Goal: Task Accomplishment & Management: Manage account settings

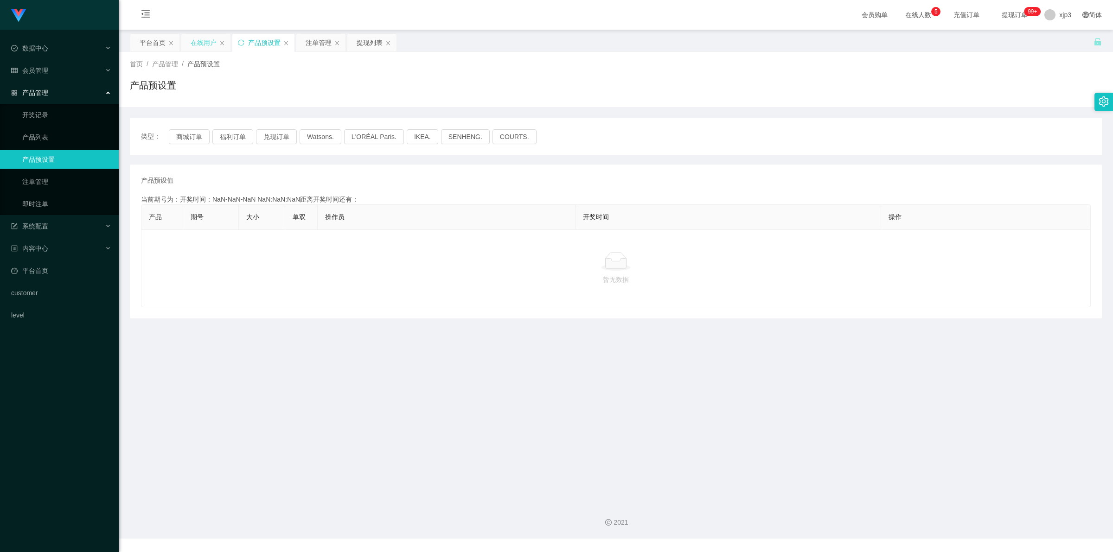
click at [198, 44] on div "在线用户" at bounding box center [204, 43] width 26 height 18
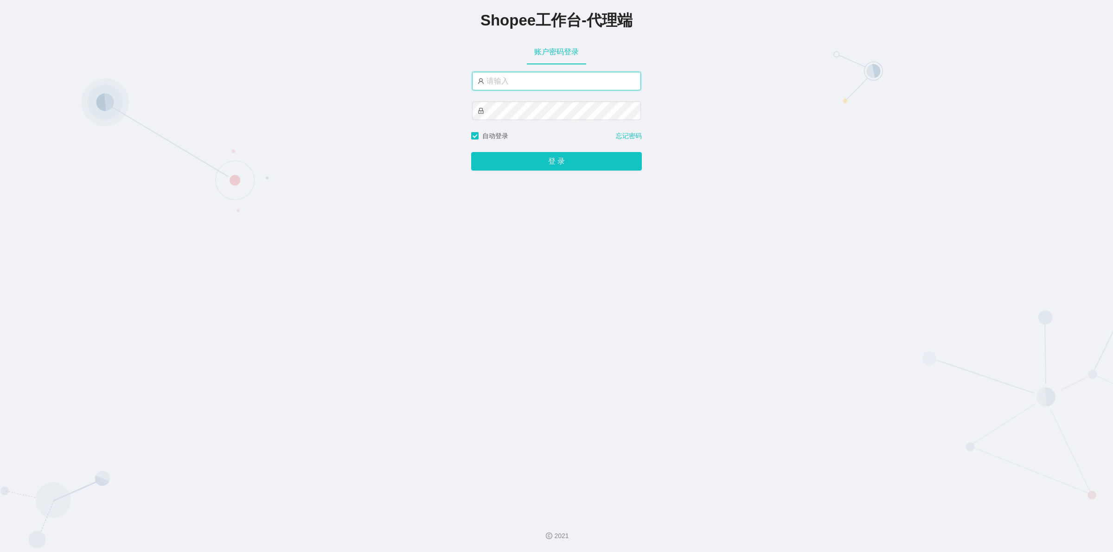
click at [544, 77] on input "text" at bounding box center [556, 81] width 169 height 19
type input "xjp3"
click at [471, 152] on button "登 录" at bounding box center [556, 161] width 171 height 19
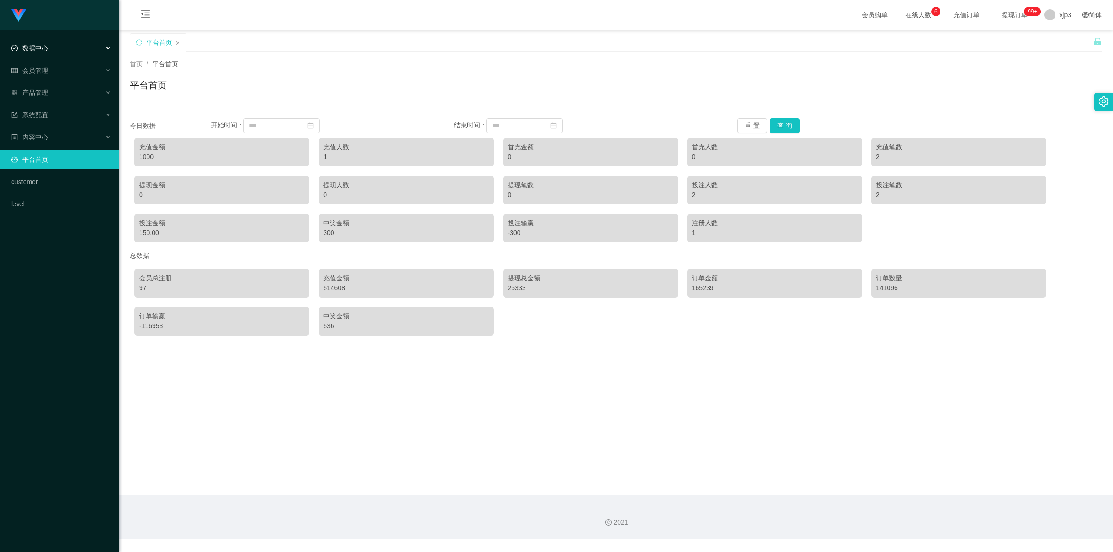
click at [55, 47] on div "数据中心" at bounding box center [59, 48] width 119 height 19
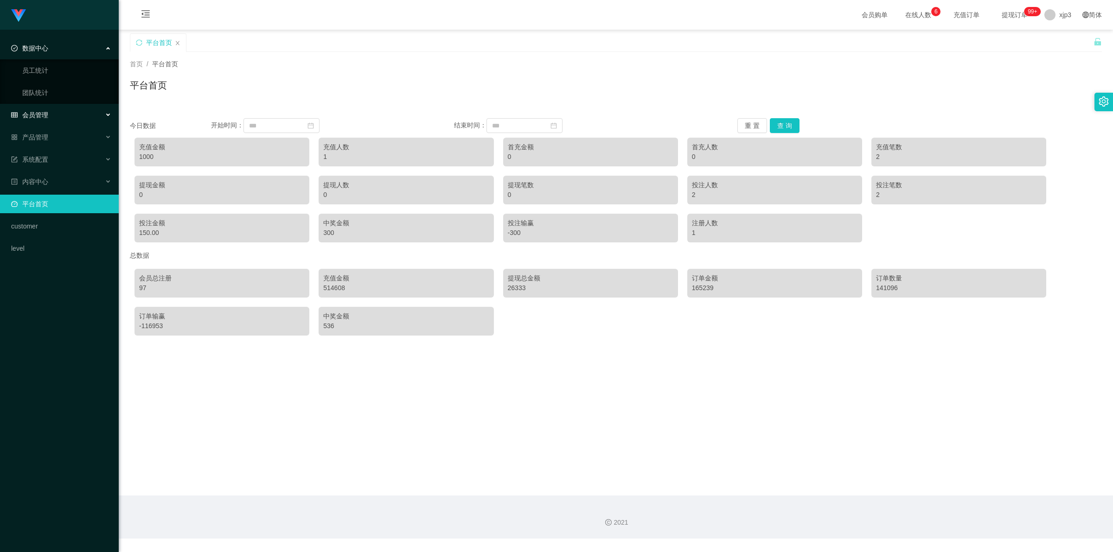
click at [44, 117] on span "会员管理" at bounding box center [29, 114] width 37 height 7
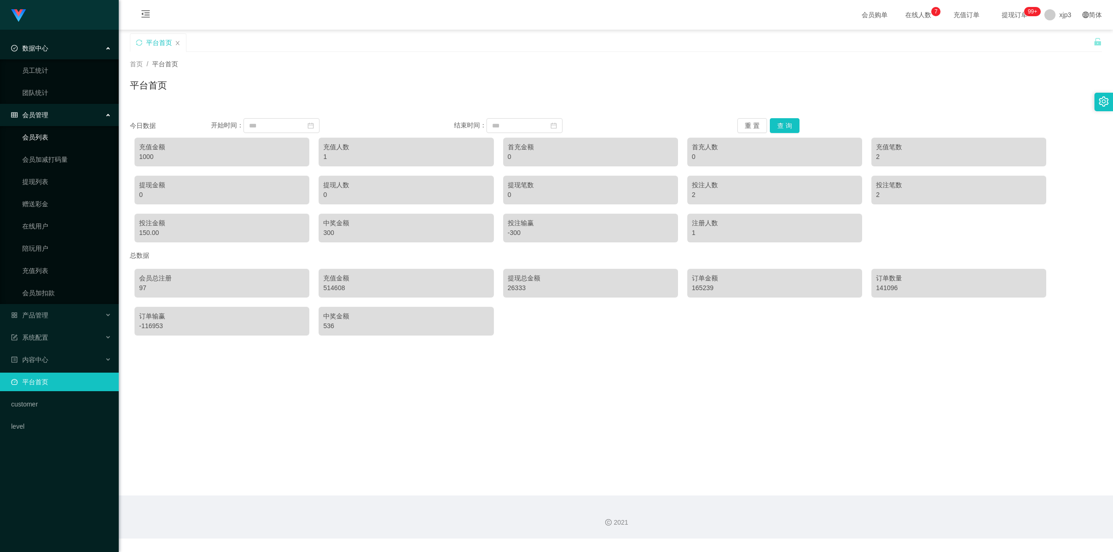
click at [57, 137] on link "会员列表" at bounding box center [66, 137] width 89 height 19
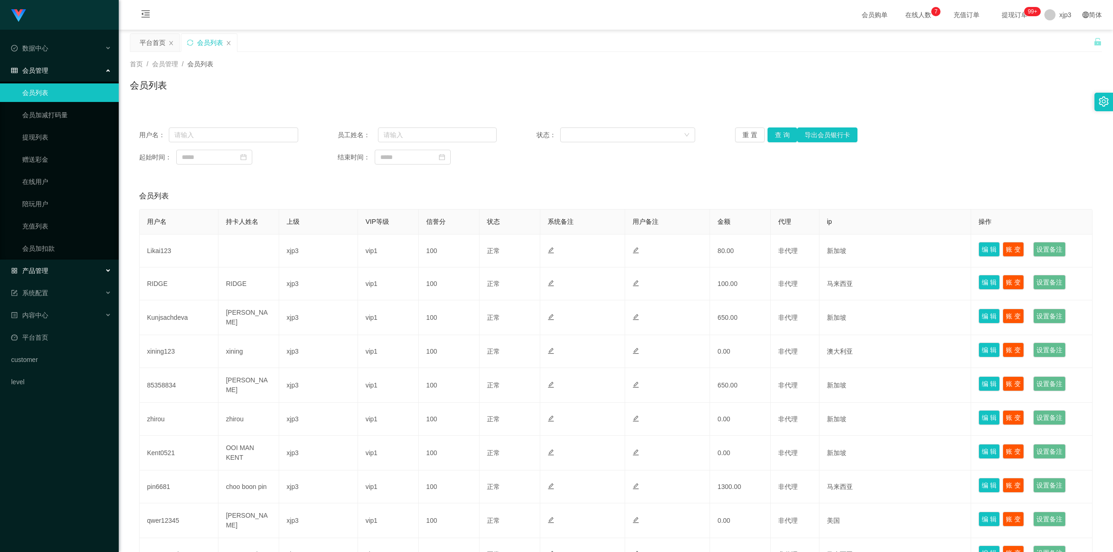
click at [51, 272] on div "产品管理" at bounding box center [59, 270] width 119 height 19
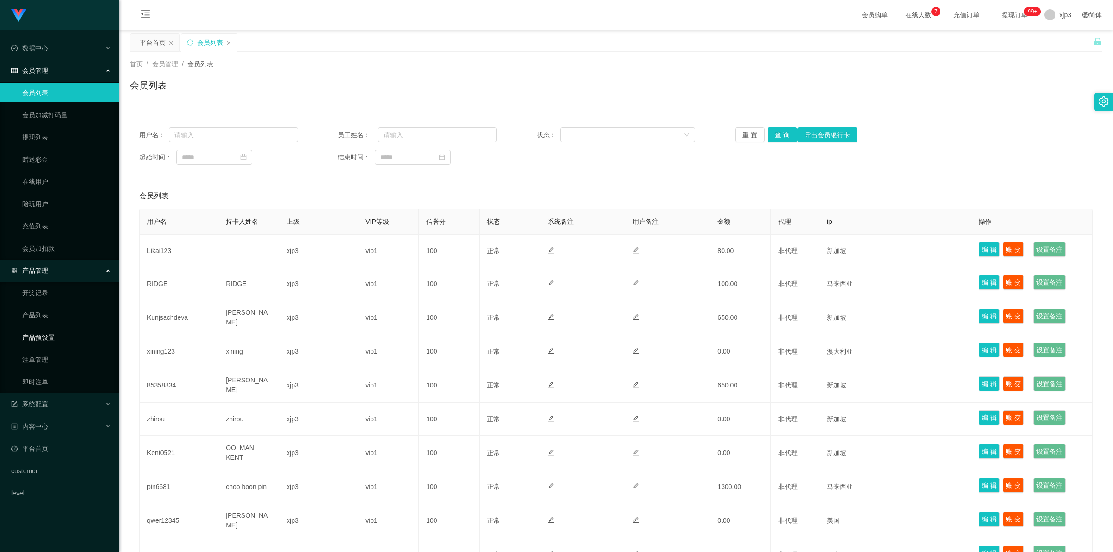
click at [42, 341] on link "产品预设置" at bounding box center [66, 337] width 89 height 19
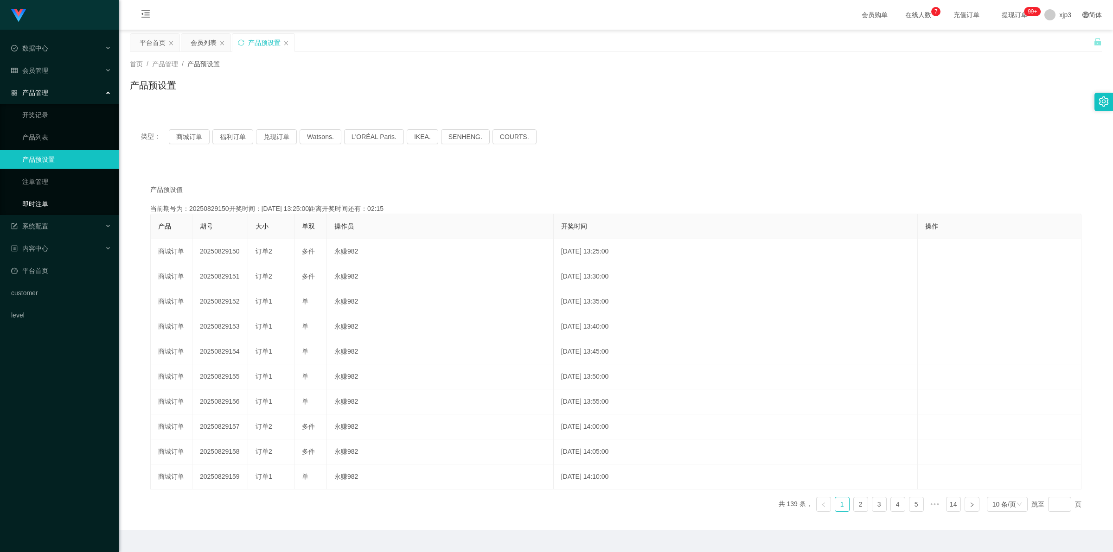
click at [40, 200] on link "即时注单" at bounding box center [66, 204] width 89 height 19
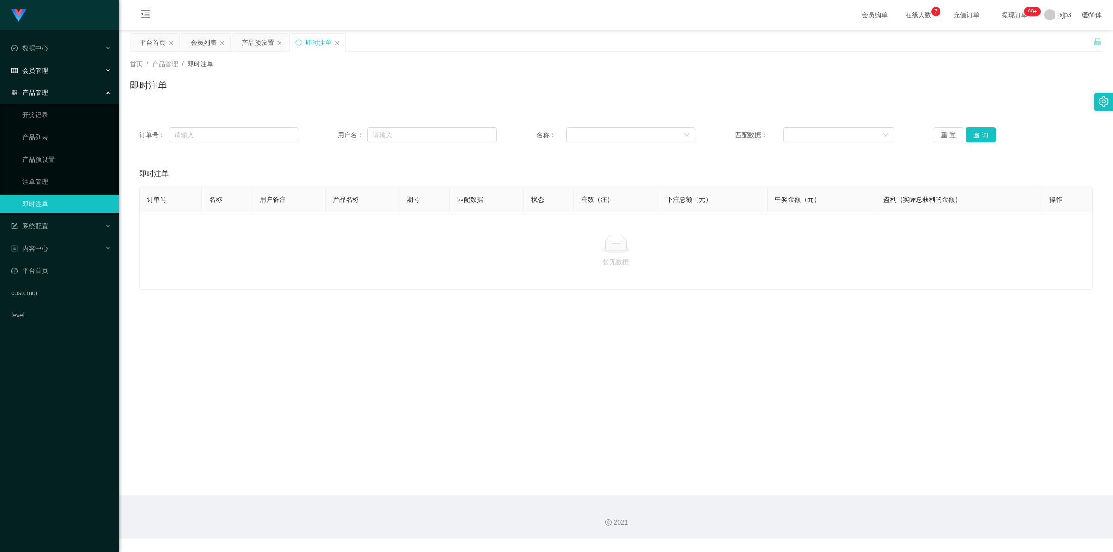
click at [48, 65] on div "会员管理" at bounding box center [59, 70] width 119 height 19
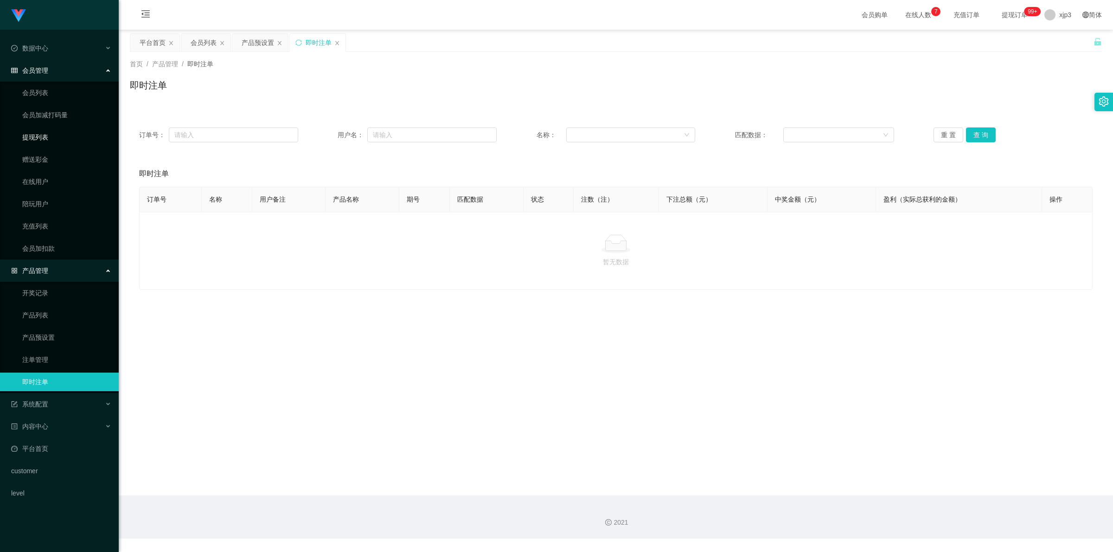
click at [35, 137] on link "提现列表" at bounding box center [66, 137] width 89 height 19
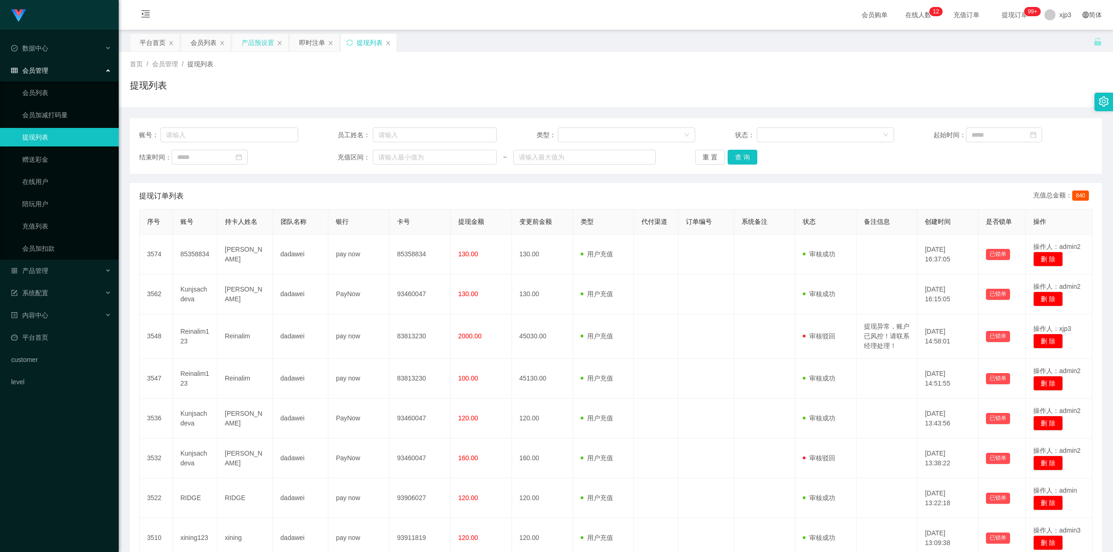
click at [256, 41] on div "产品预设置" at bounding box center [258, 43] width 32 height 18
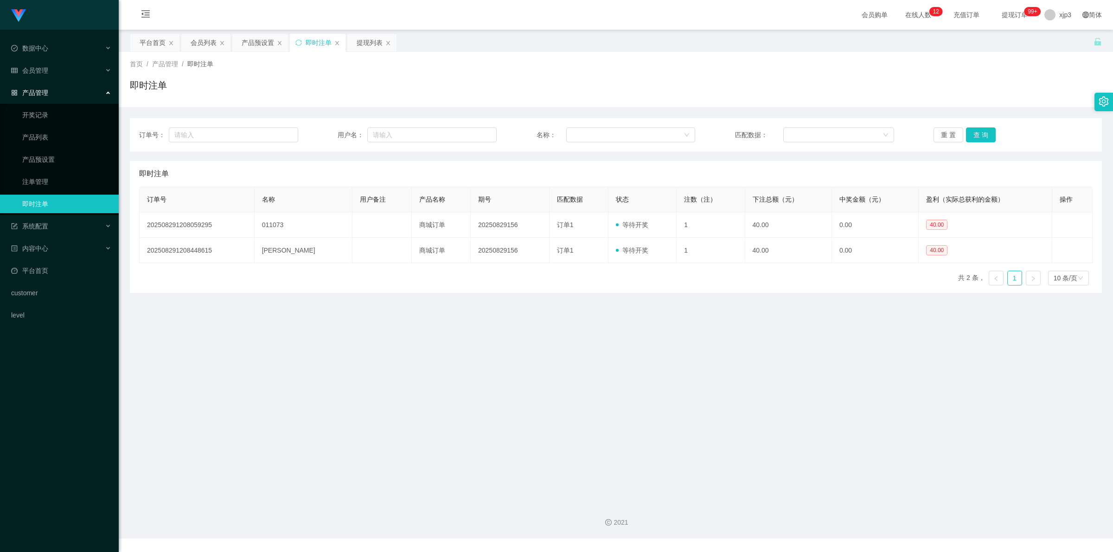
click at [309, 45] on div "即时注单" at bounding box center [319, 43] width 26 height 18
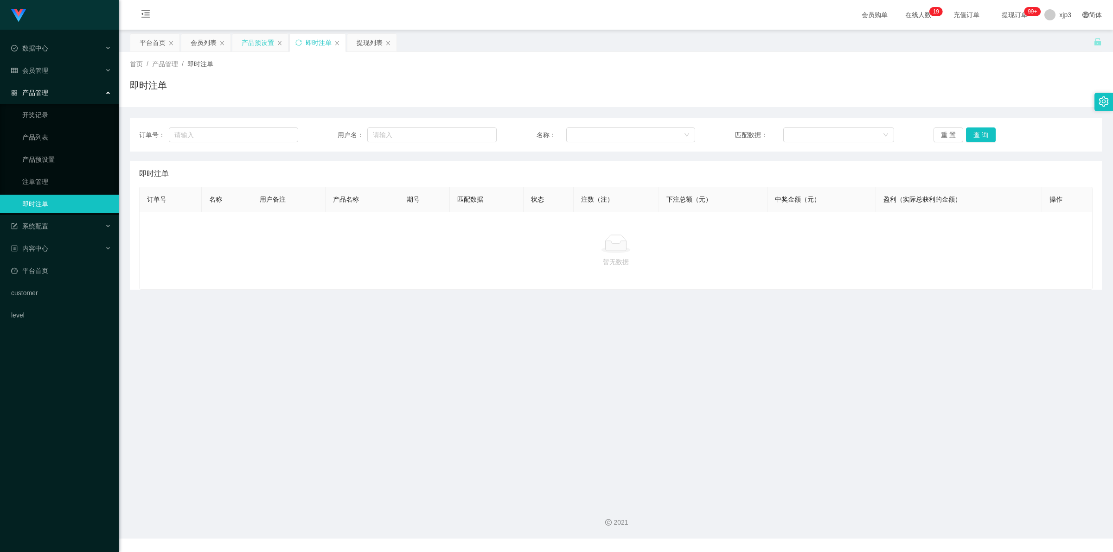
click at [258, 43] on div "产品预设置" at bounding box center [258, 43] width 32 height 18
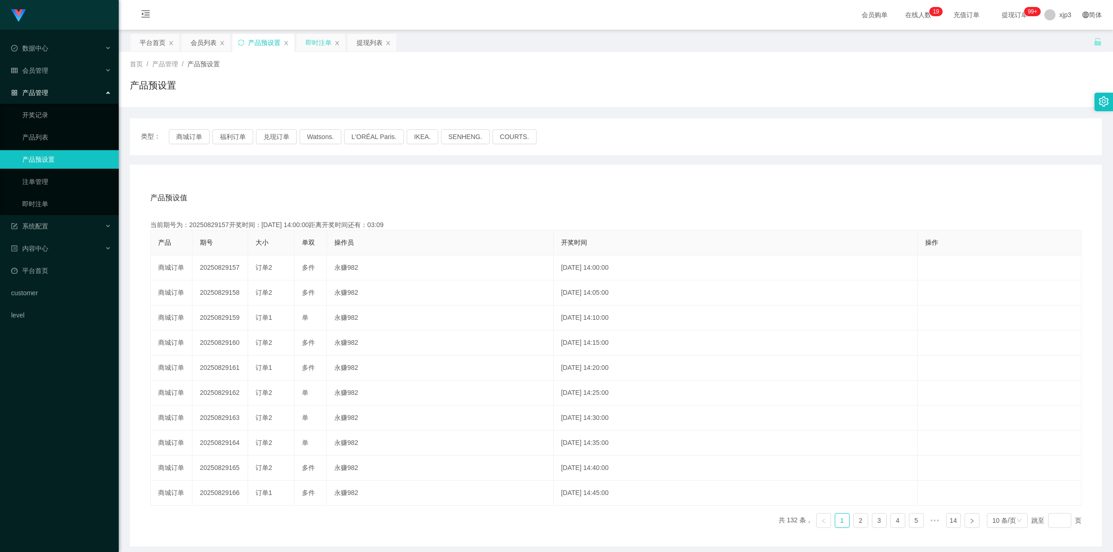
click at [335, 39] on div "即时注单" at bounding box center [320, 43] width 49 height 18
click at [335, 42] on icon "图标: close" at bounding box center [337, 43] width 6 height 6
click at [40, 179] on link "注单管理" at bounding box center [66, 181] width 89 height 19
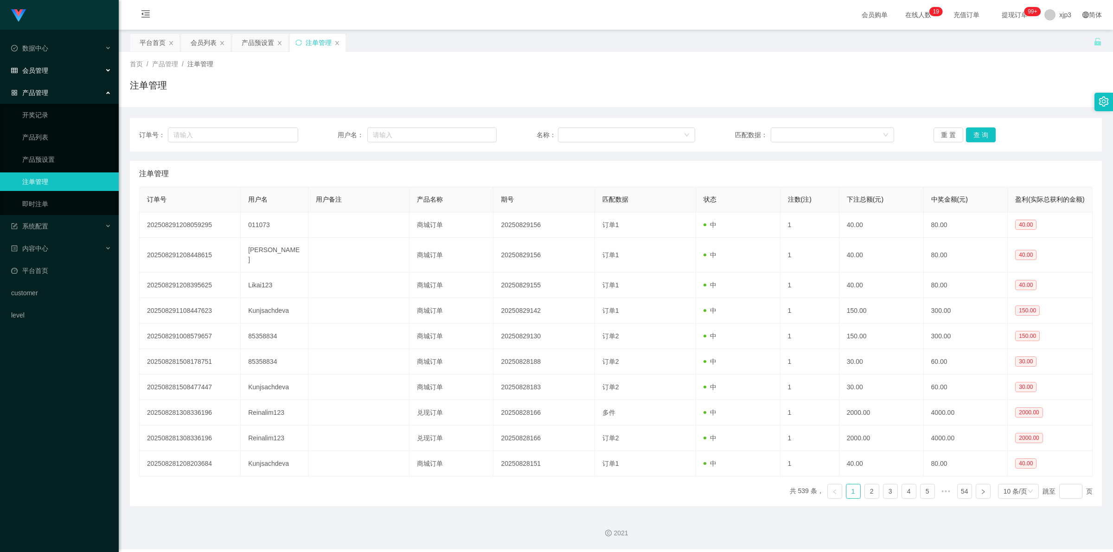
click at [54, 65] on div "会员管理" at bounding box center [59, 70] width 119 height 19
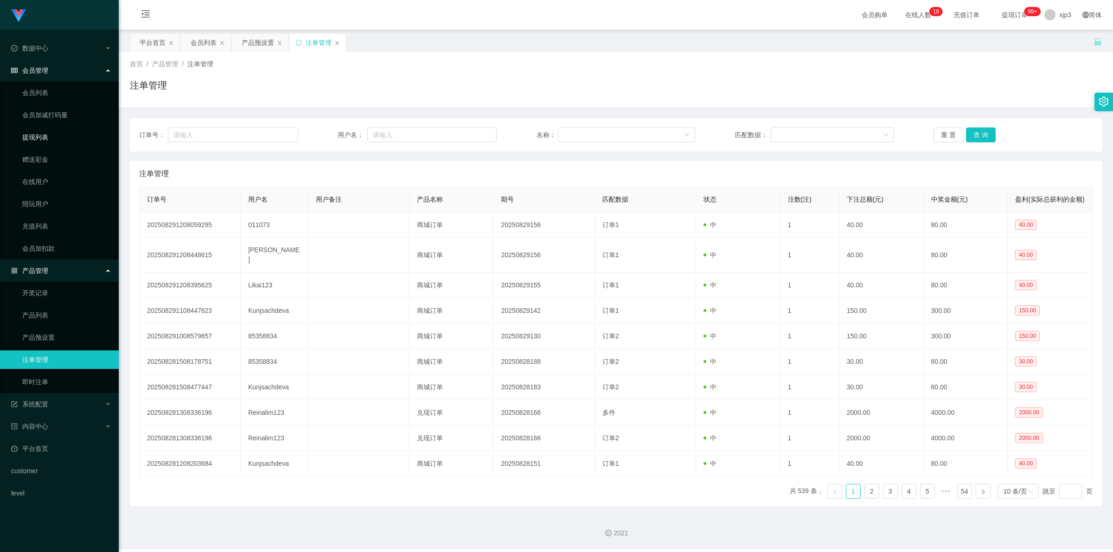
click at [41, 138] on link "提现列表" at bounding box center [66, 137] width 89 height 19
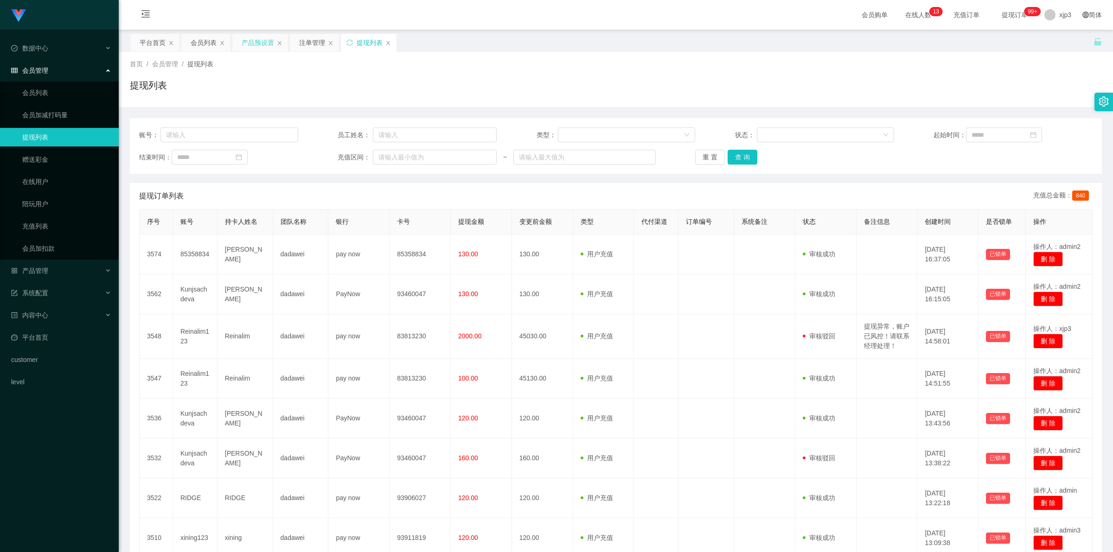
click at [265, 42] on div "产品预设置" at bounding box center [258, 43] width 32 height 18
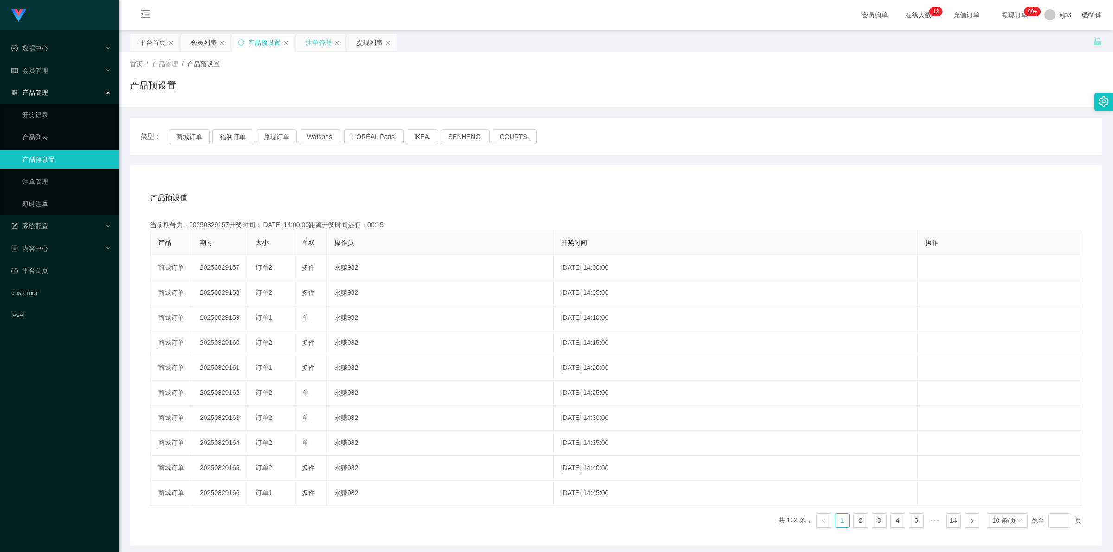
click at [330, 42] on div "注单管理" at bounding box center [319, 43] width 26 height 18
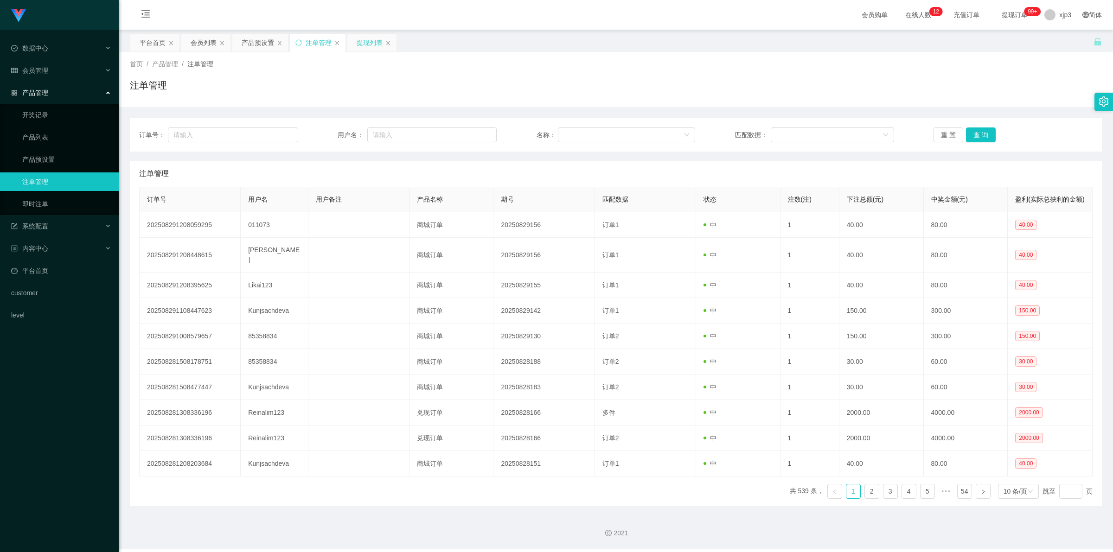
click at [363, 42] on div "提现列表" at bounding box center [370, 43] width 26 height 18
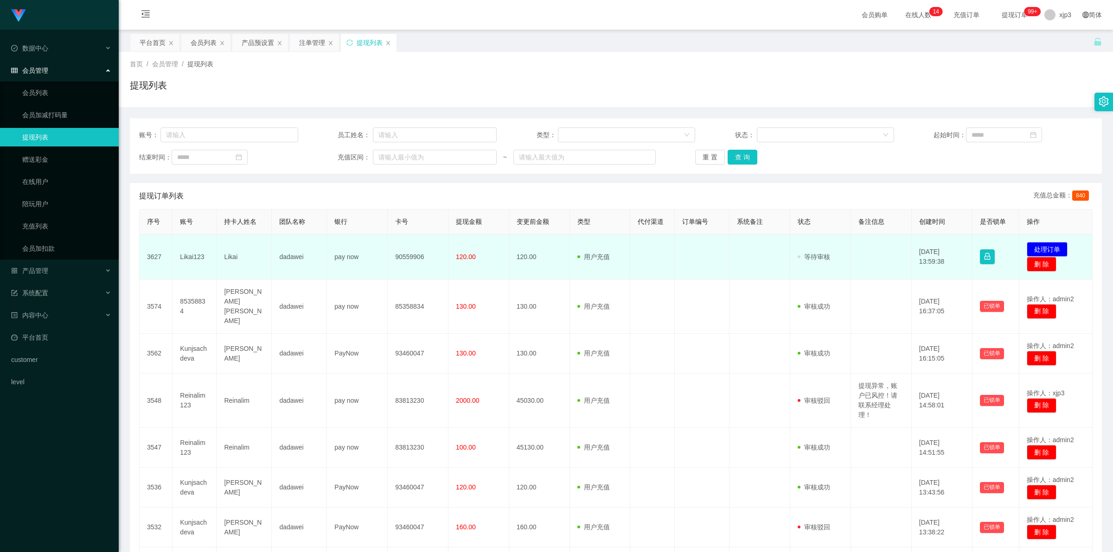
click at [203, 256] on td "Likai123" at bounding box center [194, 257] width 44 height 45
click at [202, 256] on td "Likai123" at bounding box center [194, 257] width 44 height 45
copy td "Likai123"
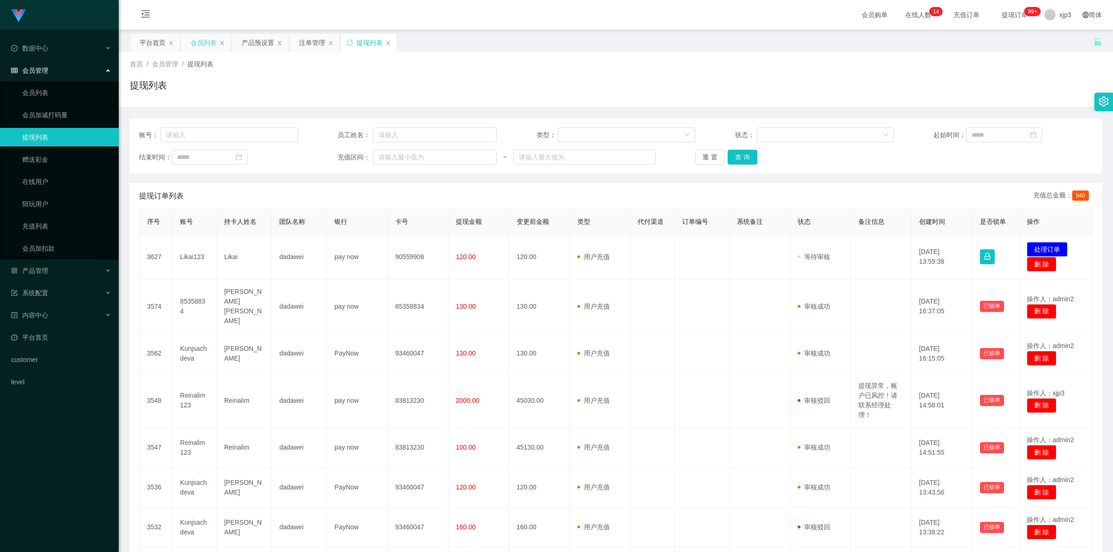
click at [200, 37] on div "会员列表" at bounding box center [204, 43] width 26 height 18
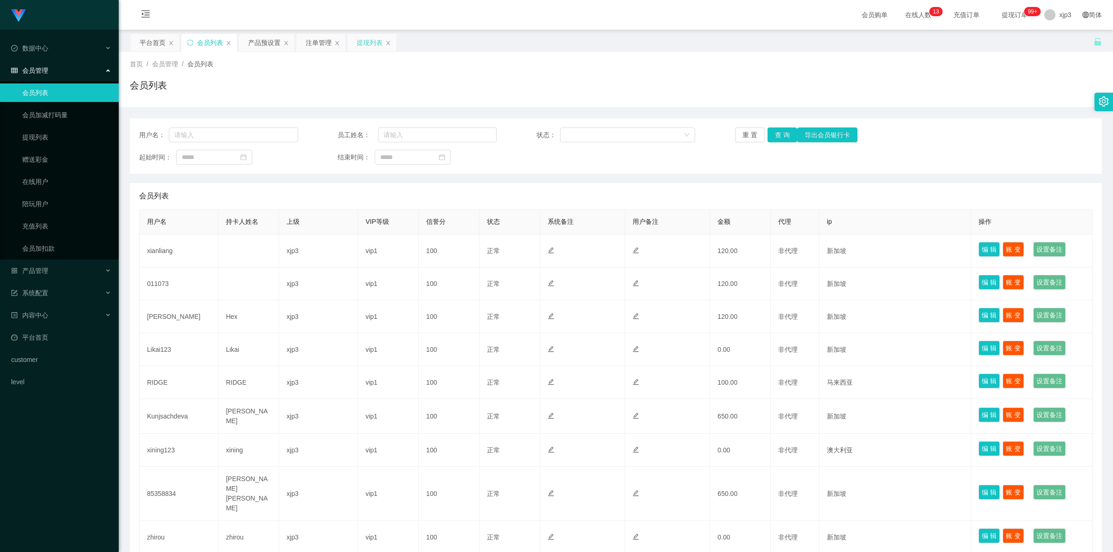
click at [371, 42] on div "提现列表" at bounding box center [370, 43] width 26 height 18
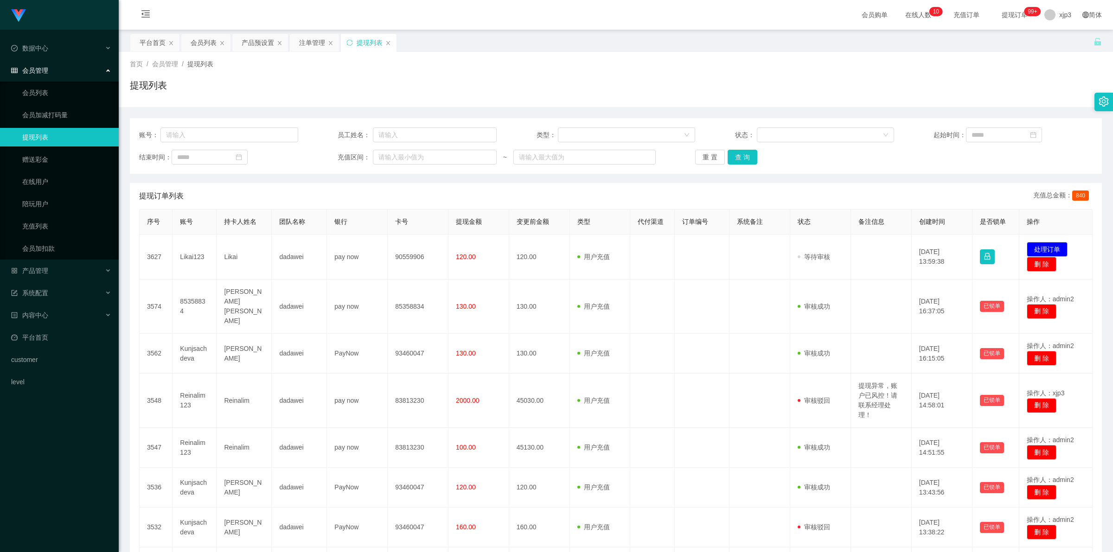
click at [368, 44] on div "提现列表" at bounding box center [370, 43] width 26 height 18
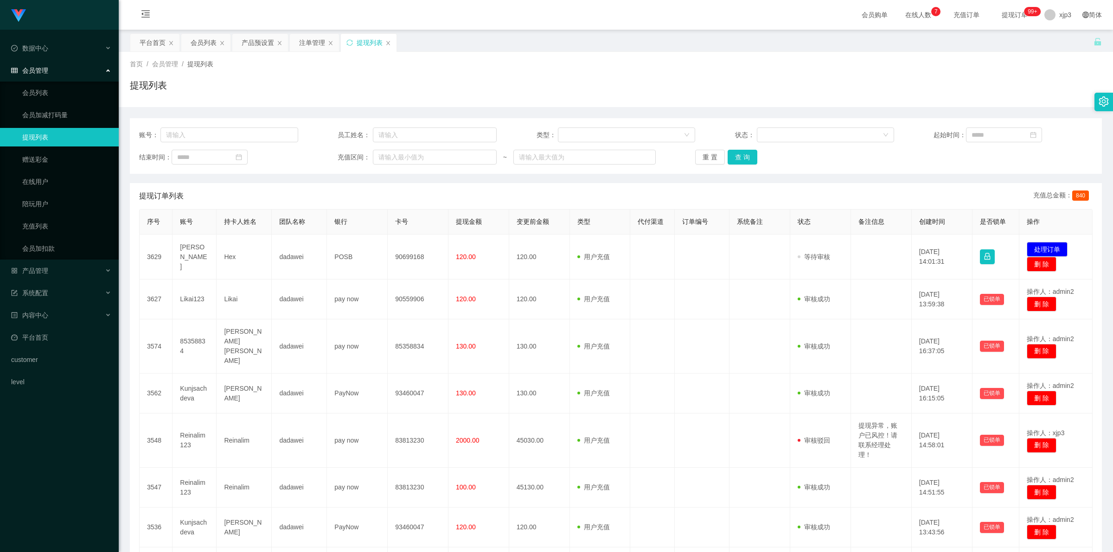
click at [189, 256] on td "[PERSON_NAME]" at bounding box center [194, 257] width 44 height 45
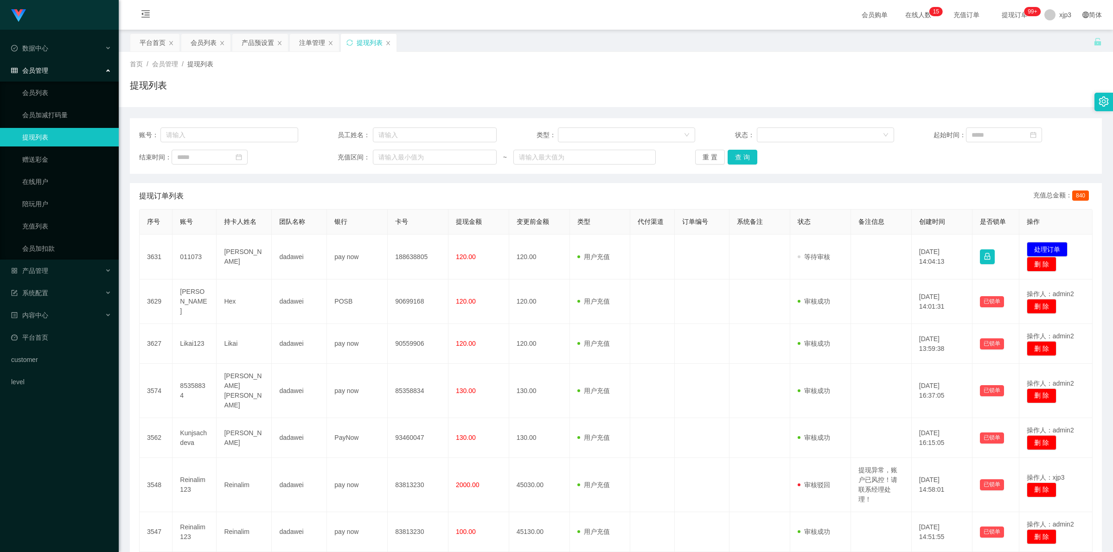
click at [196, 257] on td "011073" at bounding box center [194, 257] width 44 height 45
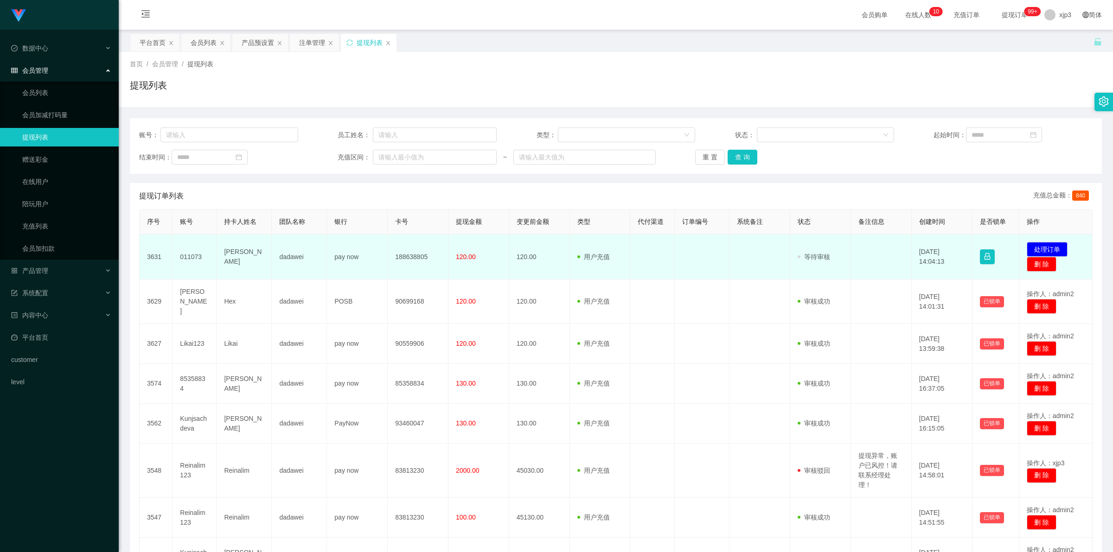
click at [181, 256] on td "011073" at bounding box center [194, 257] width 44 height 45
copy td "011073"
click at [232, 276] on td "[PERSON_NAME]" at bounding box center [244, 257] width 55 height 45
drag, startPoint x: 172, startPoint y: 255, endPoint x: 270, endPoint y: 271, distance: 99.1
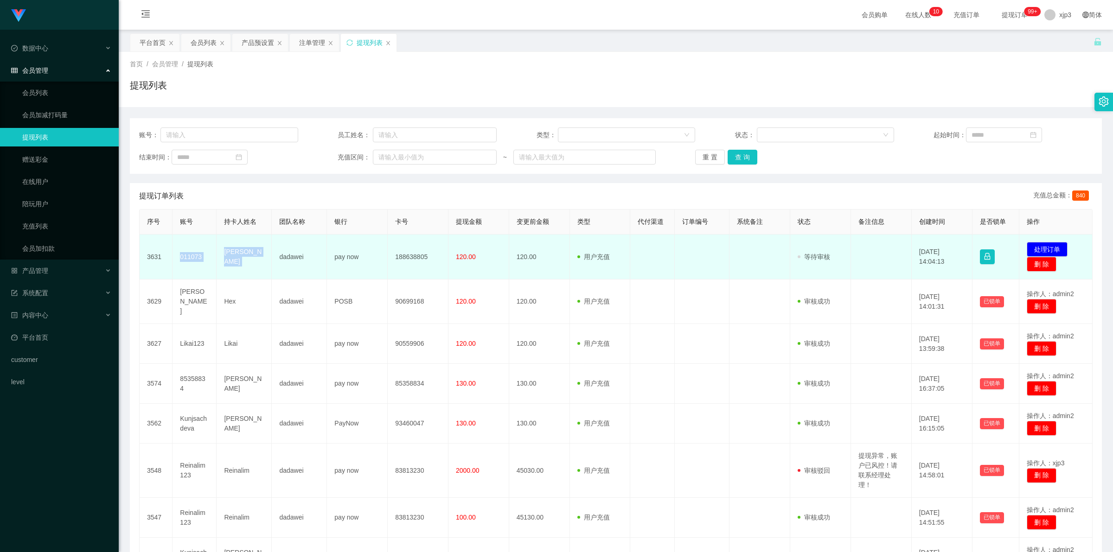
click at [270, 271] on tr "3631 011073 Leonard Ong dadawei pay now 188638805 120.00 120.00 用户充值 人工扣款 审核驳回 …" at bounding box center [616, 257] width 953 height 45
copy tr "011073 Leonard Ong"
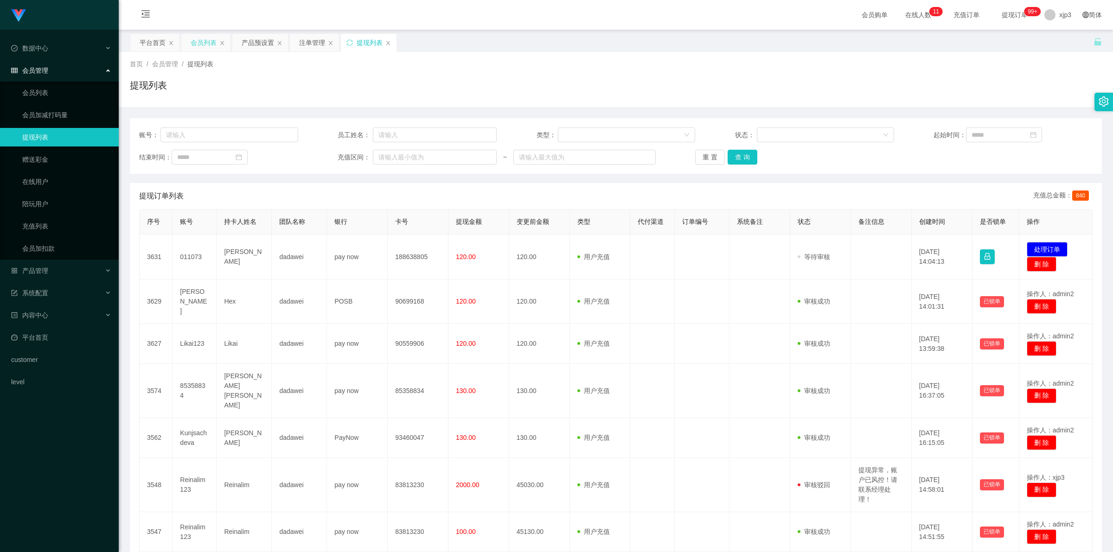
click at [198, 40] on div "会员列表" at bounding box center [204, 43] width 26 height 18
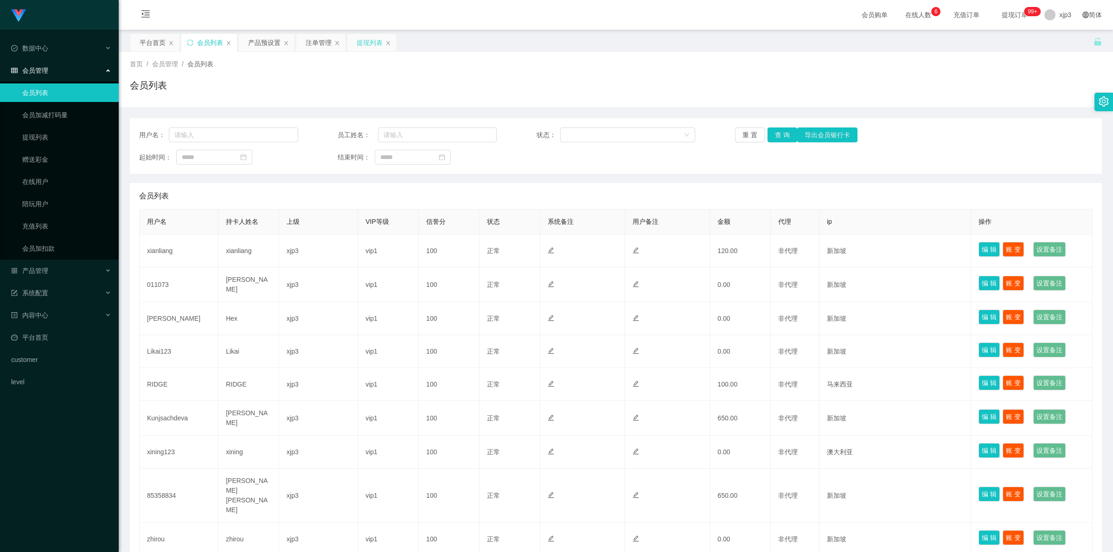
click at [372, 49] on div "提现列表" at bounding box center [370, 43] width 26 height 18
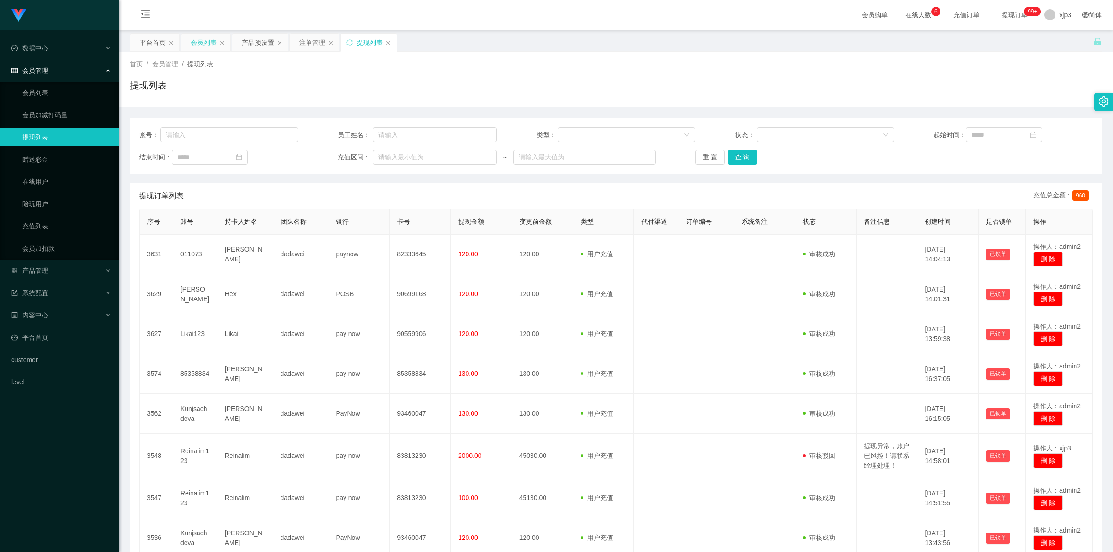
click at [204, 41] on div "会员列表" at bounding box center [204, 43] width 26 height 18
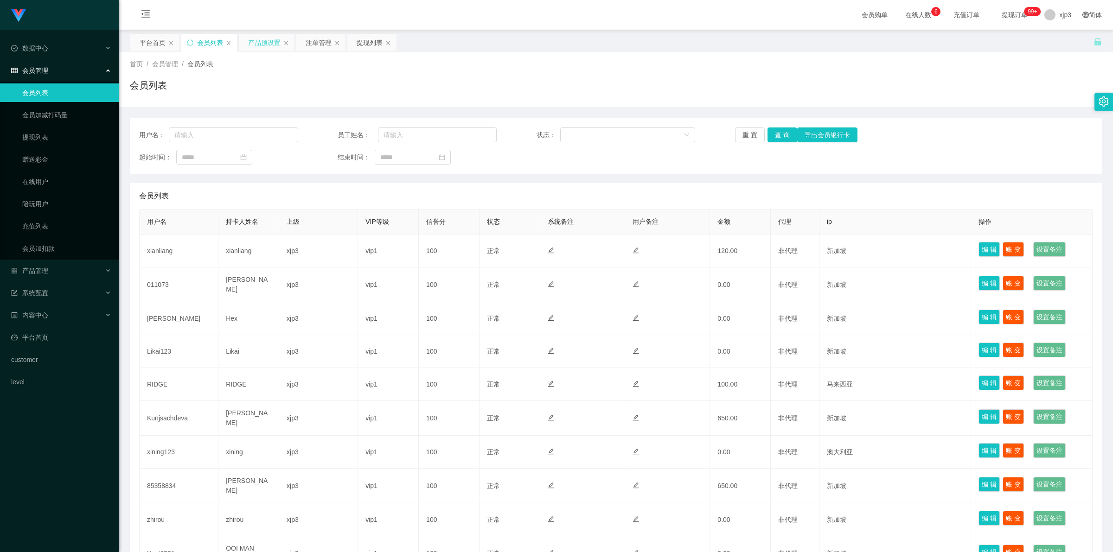
click at [249, 45] on div "产品预设置" at bounding box center [264, 43] width 32 height 18
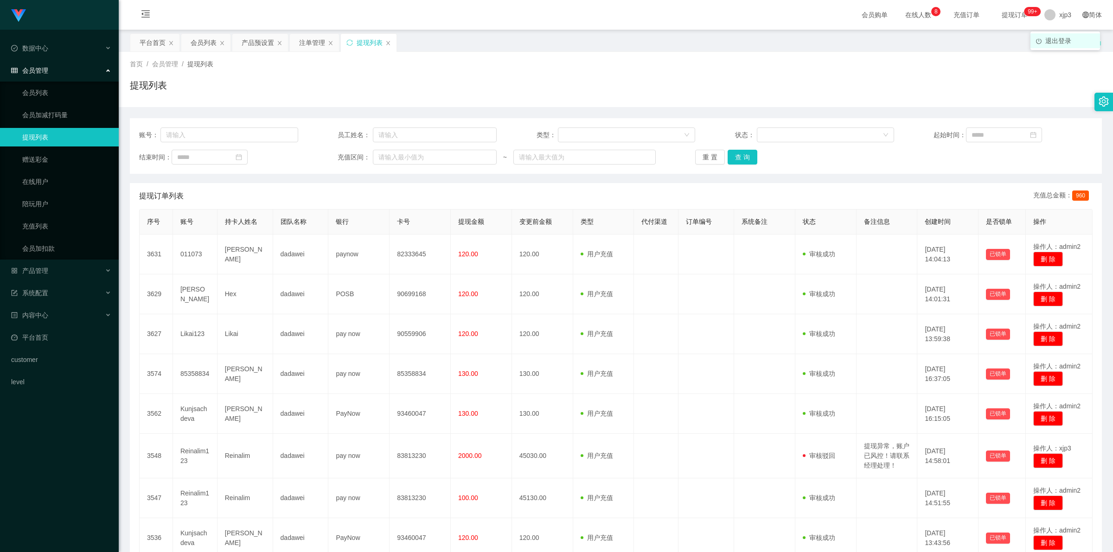
click at [1052, 40] on span "退出登录" at bounding box center [1058, 40] width 26 height 7
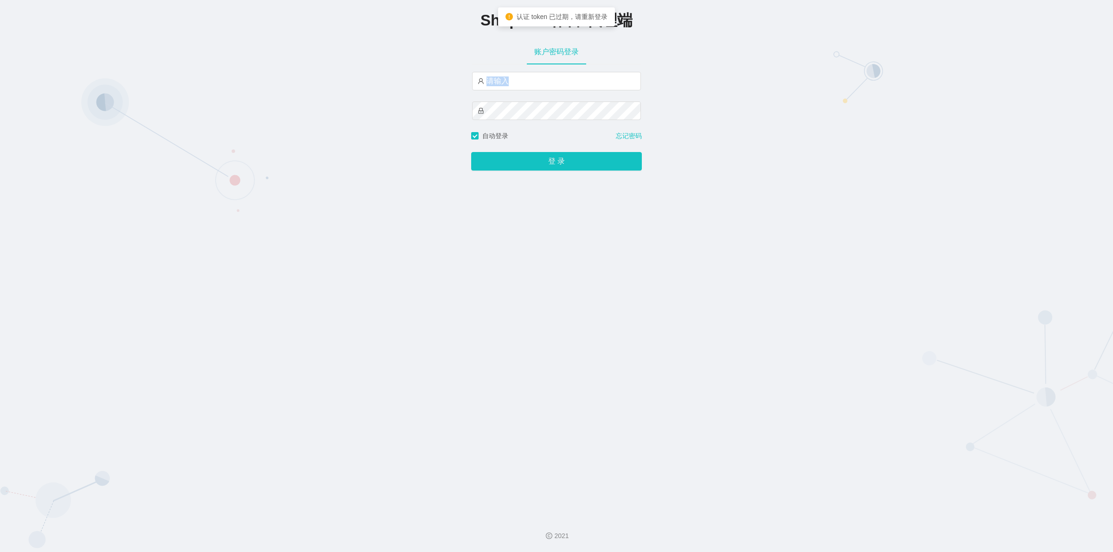
click at [570, 91] on div at bounding box center [556, 101] width 169 height 59
click at [569, 79] on input "text" at bounding box center [556, 81] width 169 height 19
type input "xjp1"
click at [471, 152] on button "登 录" at bounding box center [556, 161] width 171 height 19
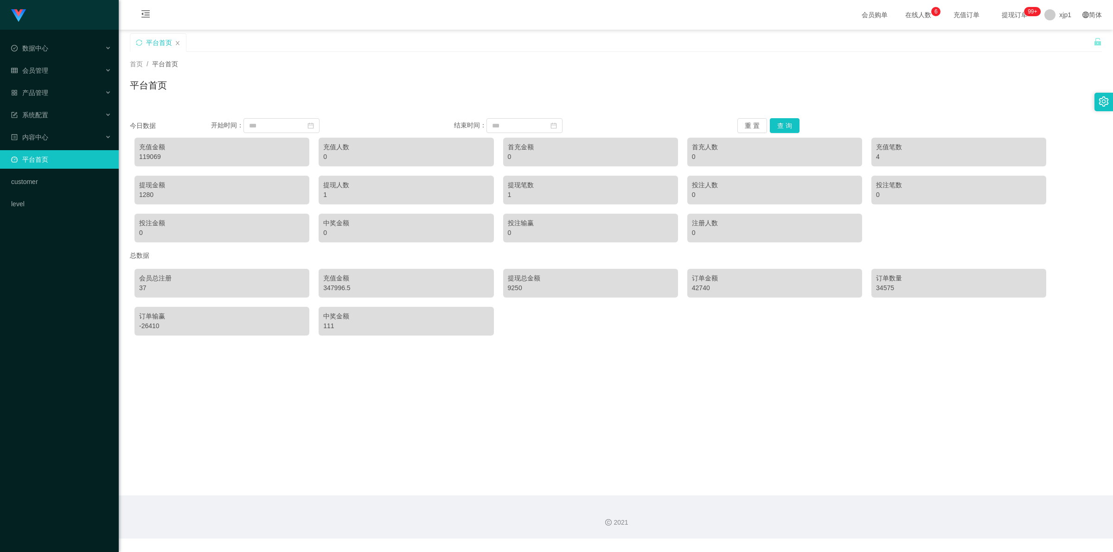
click at [184, 153] on div "119069" at bounding box center [222, 157] width 166 height 10
click at [280, 121] on input at bounding box center [281, 125] width 76 height 15
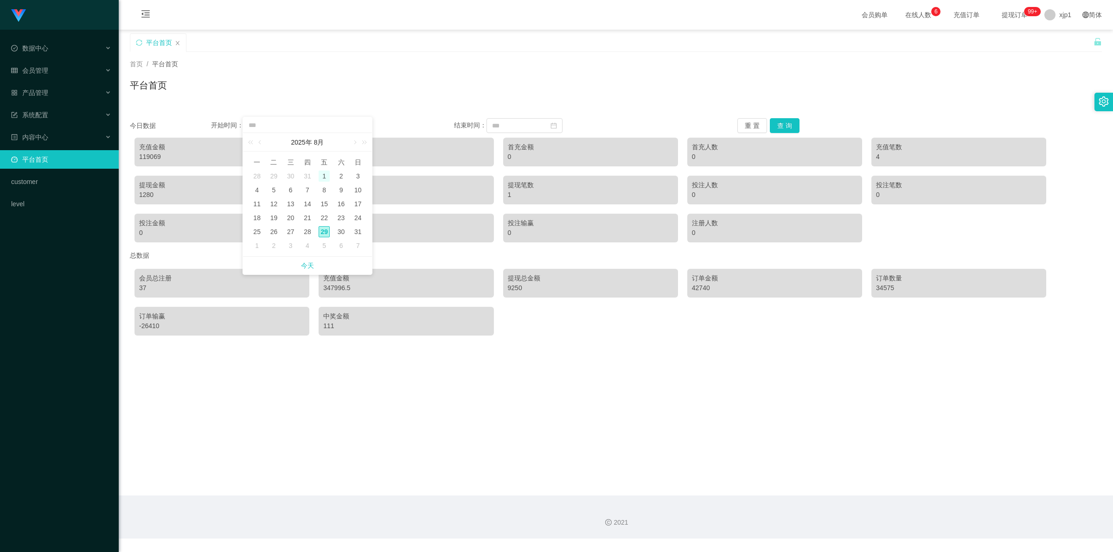
click at [325, 174] on div "1" at bounding box center [324, 176] width 11 height 11
type input "**********"
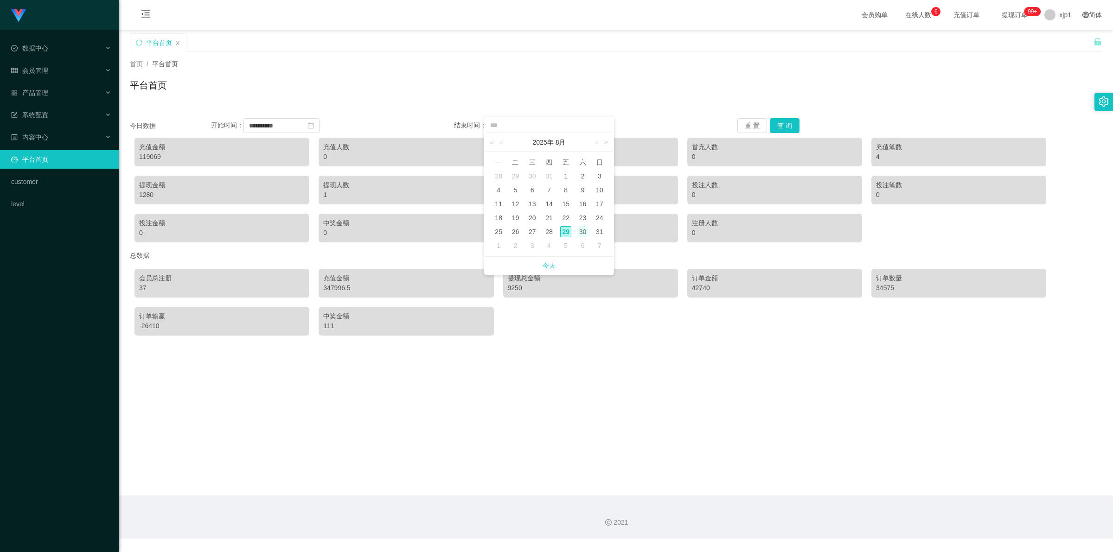
click at [580, 229] on div "30" at bounding box center [582, 231] width 11 height 11
type input "**********"
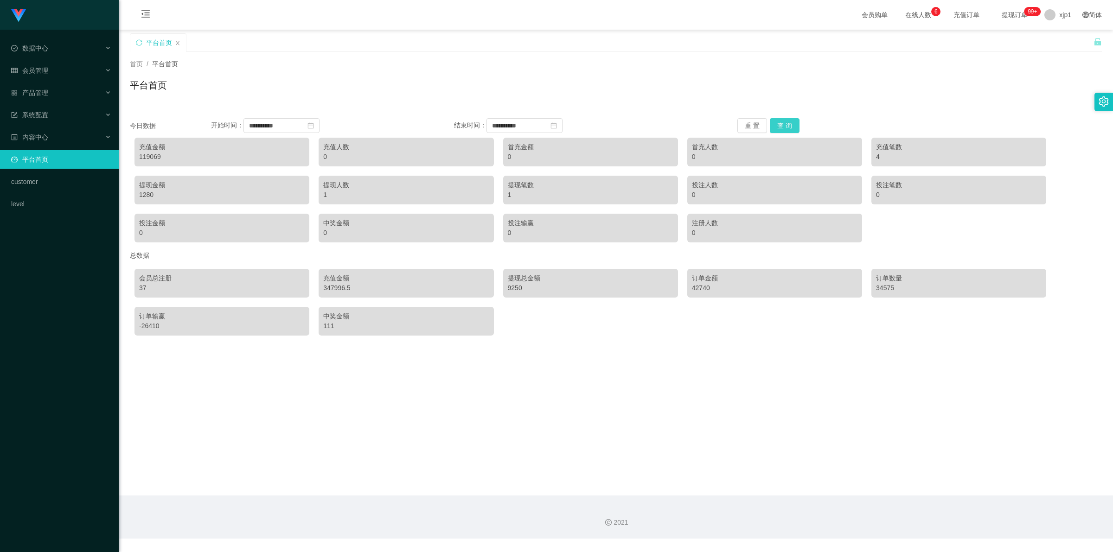
click at [781, 124] on button "查 询" at bounding box center [785, 125] width 30 height 15
click at [1049, 41] on span "退出登录" at bounding box center [1058, 40] width 26 height 7
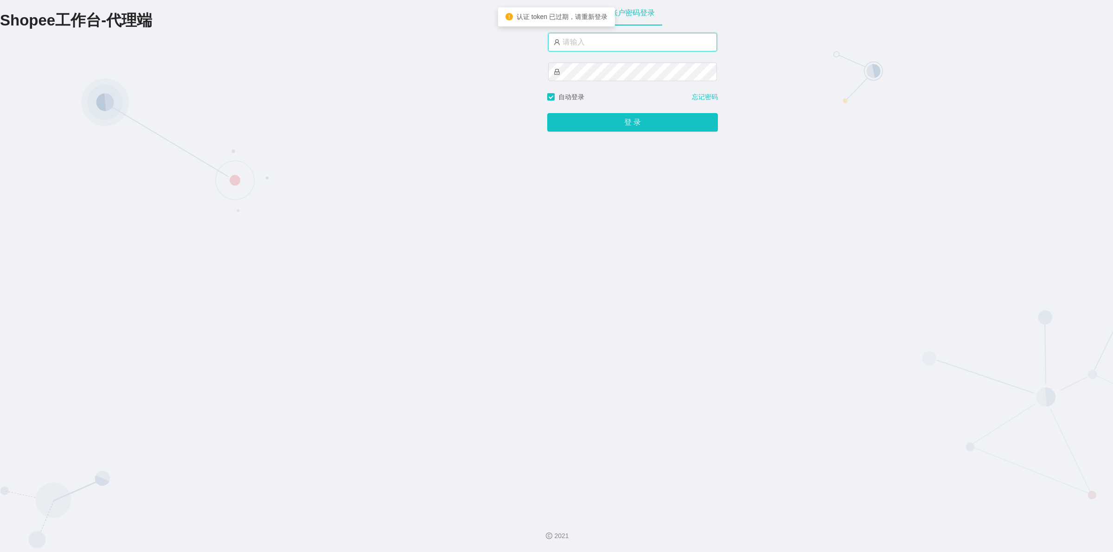
click at [626, 43] on input "text" at bounding box center [632, 42] width 169 height 19
type input "xjp3"
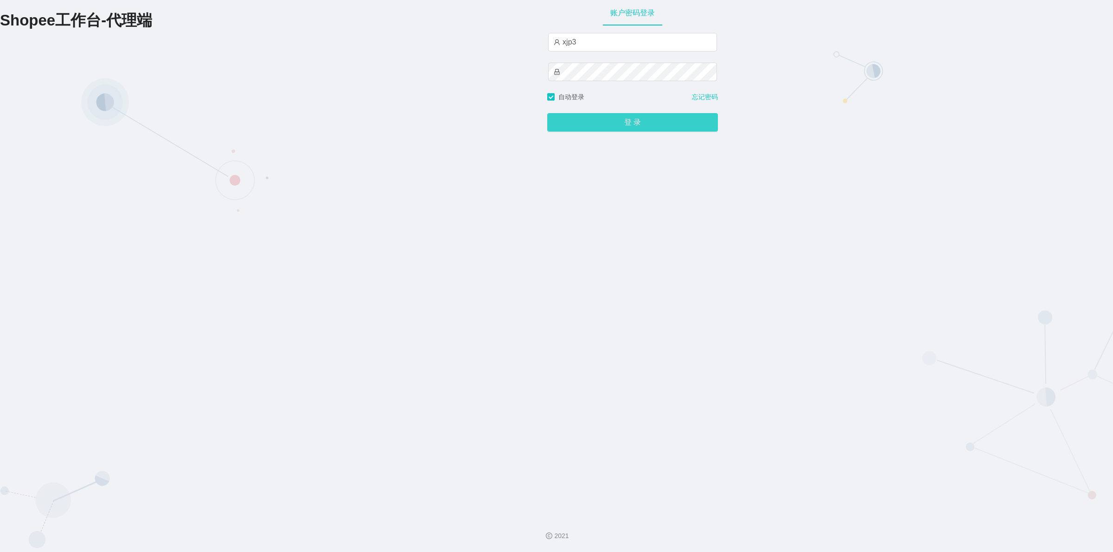
click at [625, 126] on button "登 录" at bounding box center [632, 122] width 171 height 19
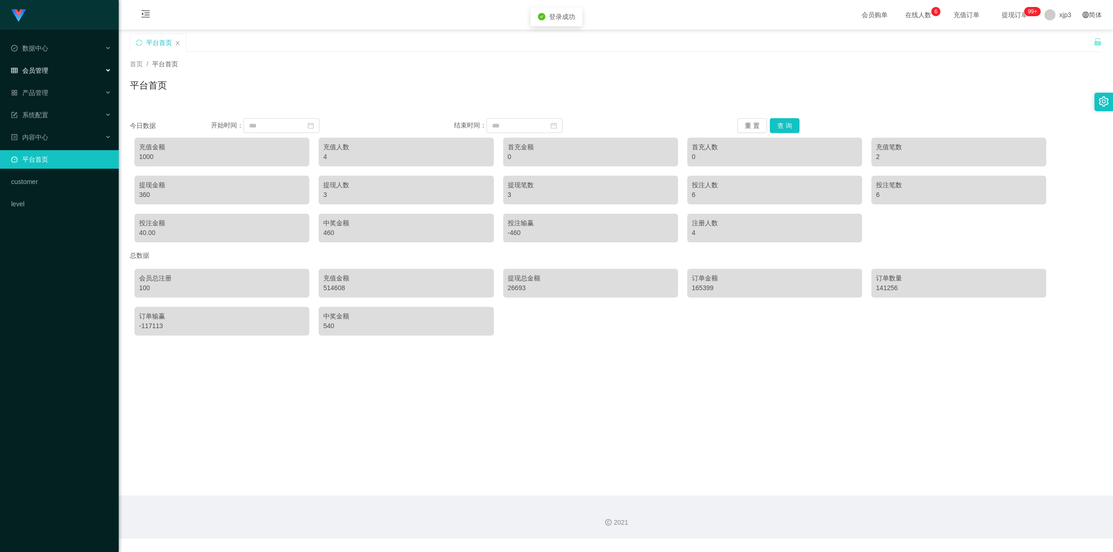
click at [63, 70] on div "会员管理" at bounding box center [59, 70] width 119 height 19
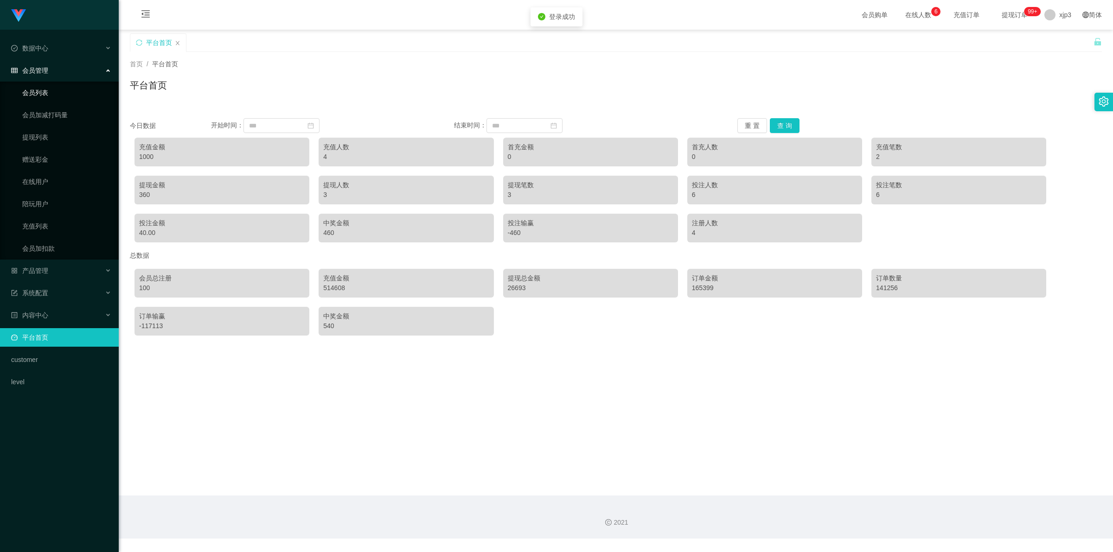
click at [38, 90] on link "会员列表" at bounding box center [66, 92] width 89 height 19
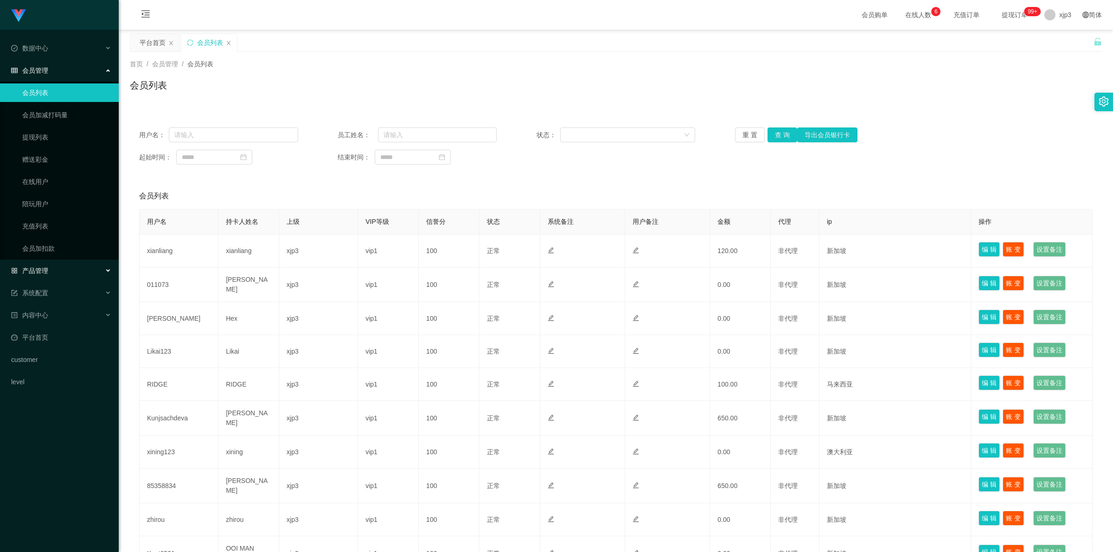
click at [40, 269] on span "产品管理" at bounding box center [29, 270] width 37 height 7
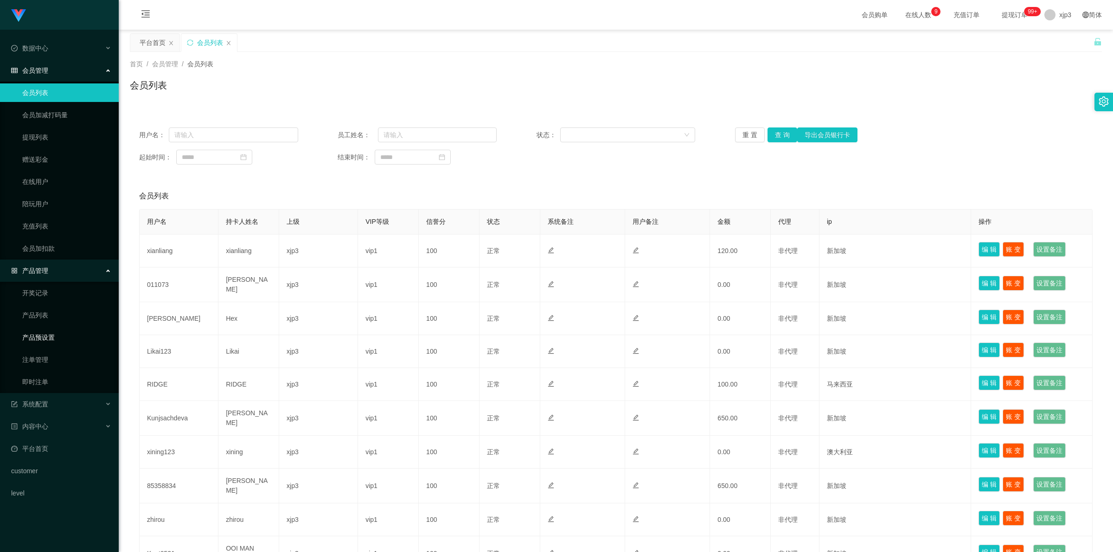
click at [43, 337] on link "产品预设置" at bounding box center [66, 337] width 89 height 19
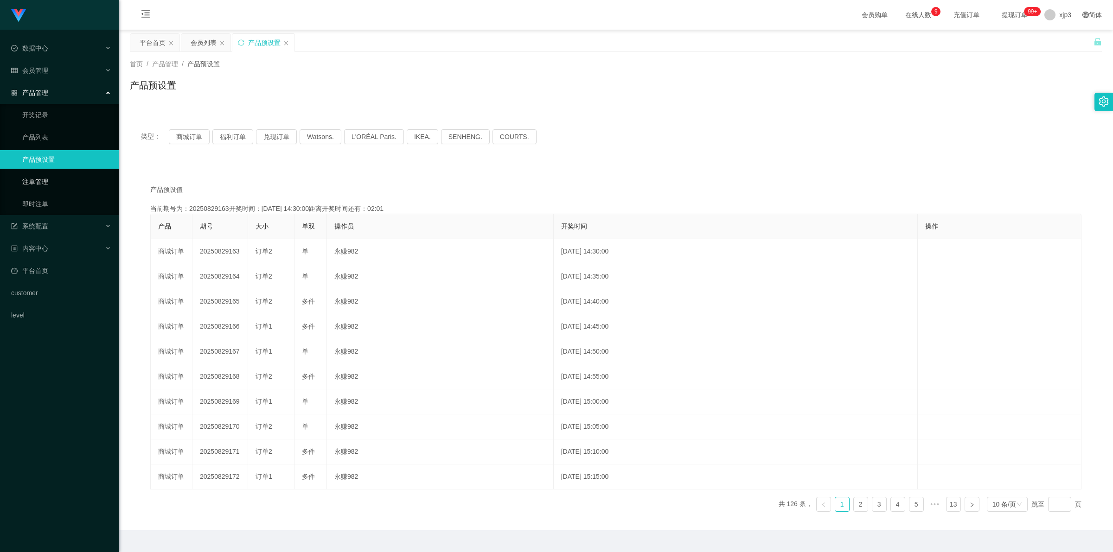
click at [43, 185] on link "注单管理" at bounding box center [66, 181] width 89 height 19
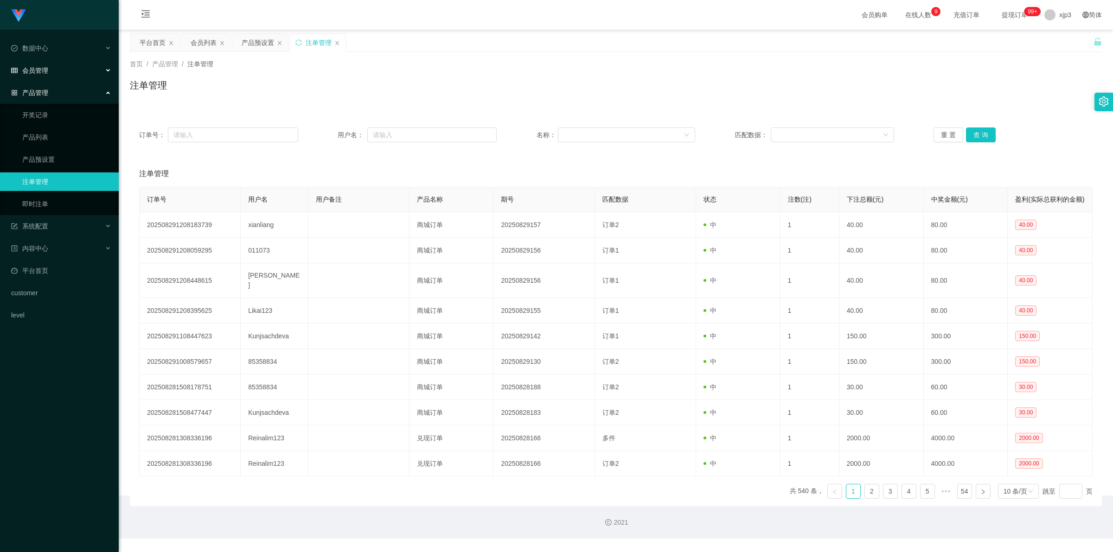
click at [62, 70] on div "会员管理" at bounding box center [59, 70] width 119 height 19
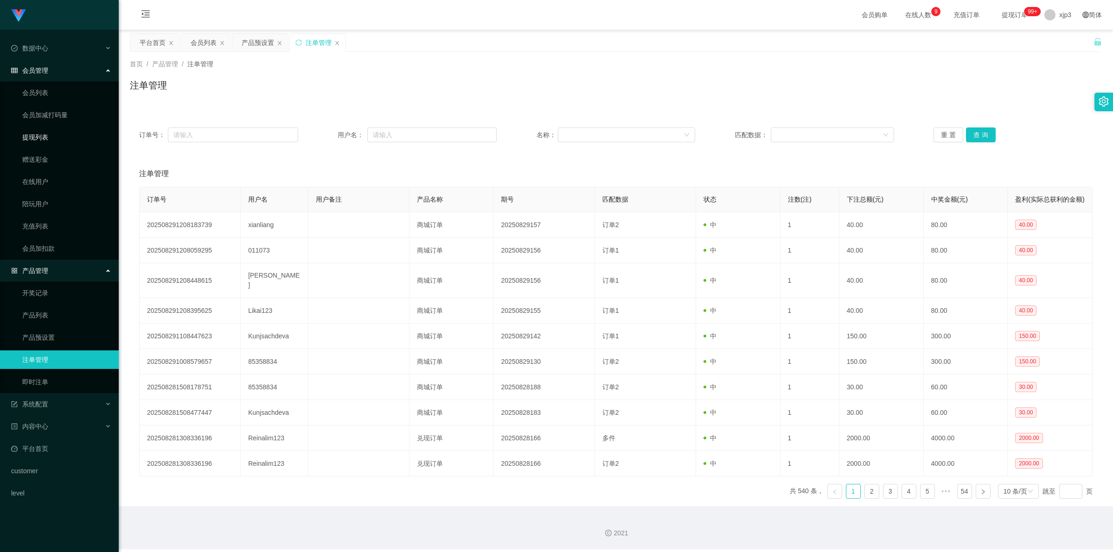
click at [43, 144] on link "提现列表" at bounding box center [66, 137] width 89 height 19
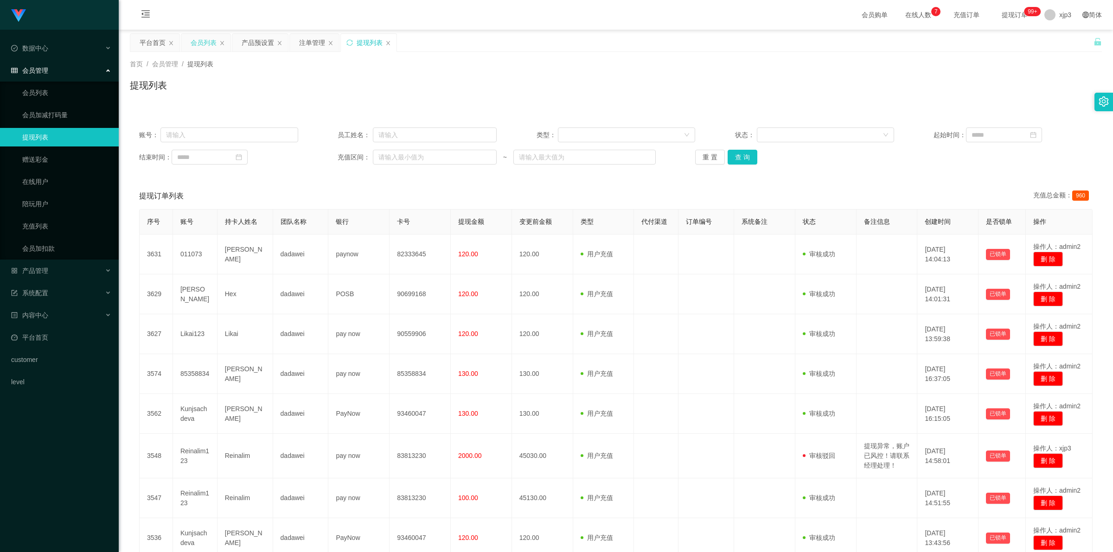
click at [204, 43] on div "会员列表" at bounding box center [204, 43] width 26 height 18
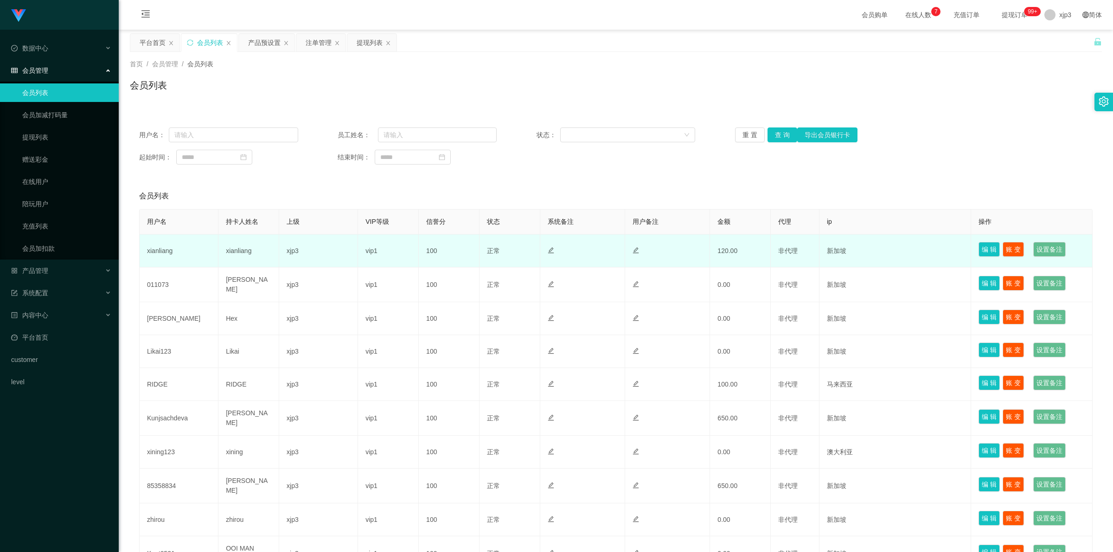
click at [165, 255] on td "xianliang" at bounding box center [179, 251] width 79 height 33
copy td "xianliang"
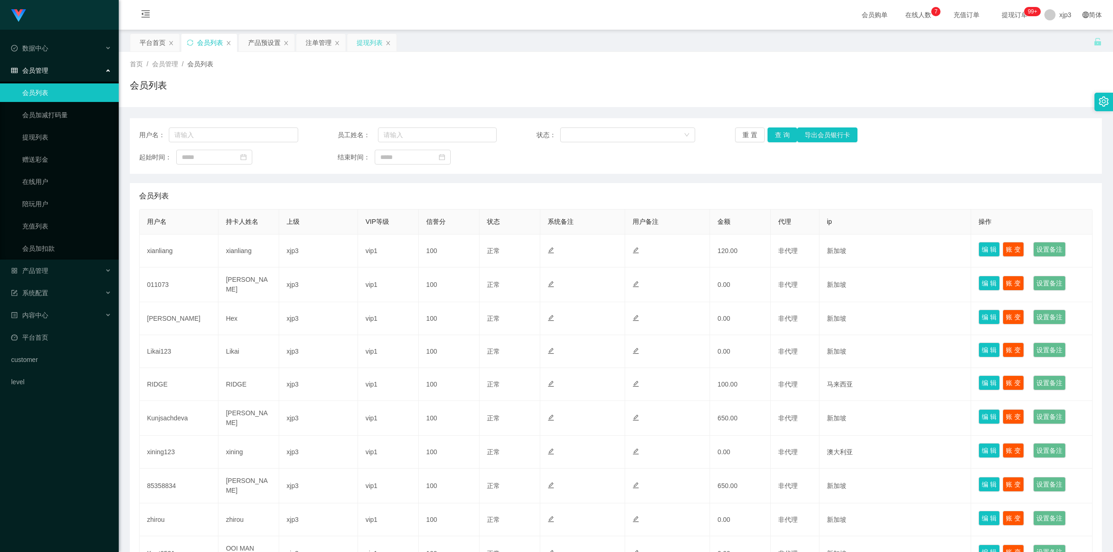
click at [362, 42] on div "提现列表" at bounding box center [370, 43] width 26 height 18
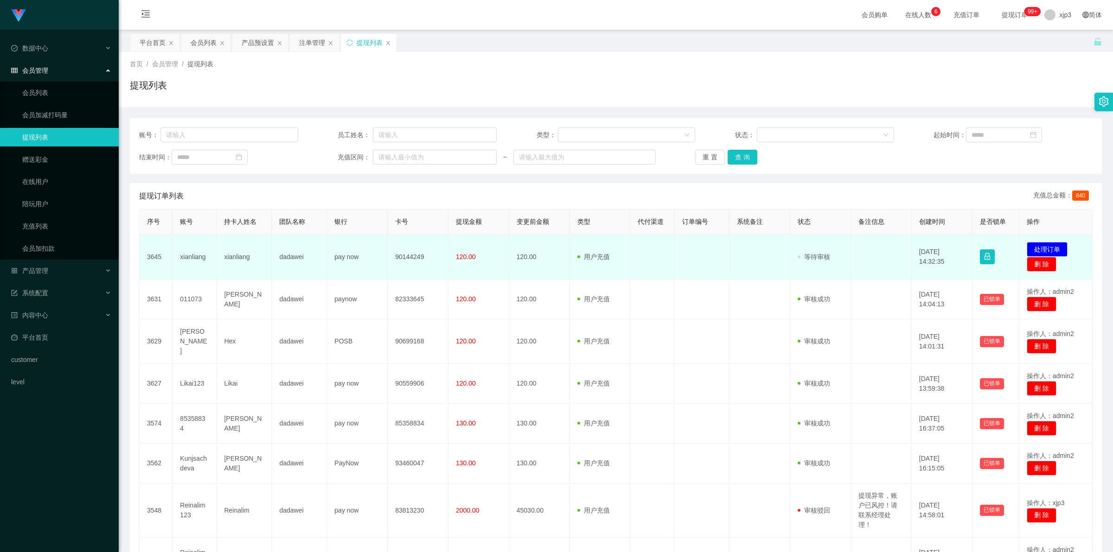
click at [188, 260] on td "xianliang" at bounding box center [194, 257] width 44 height 45
copy td "xianliang"
drag, startPoint x: 177, startPoint y: 252, endPoint x: 258, endPoint y: 260, distance: 82.0
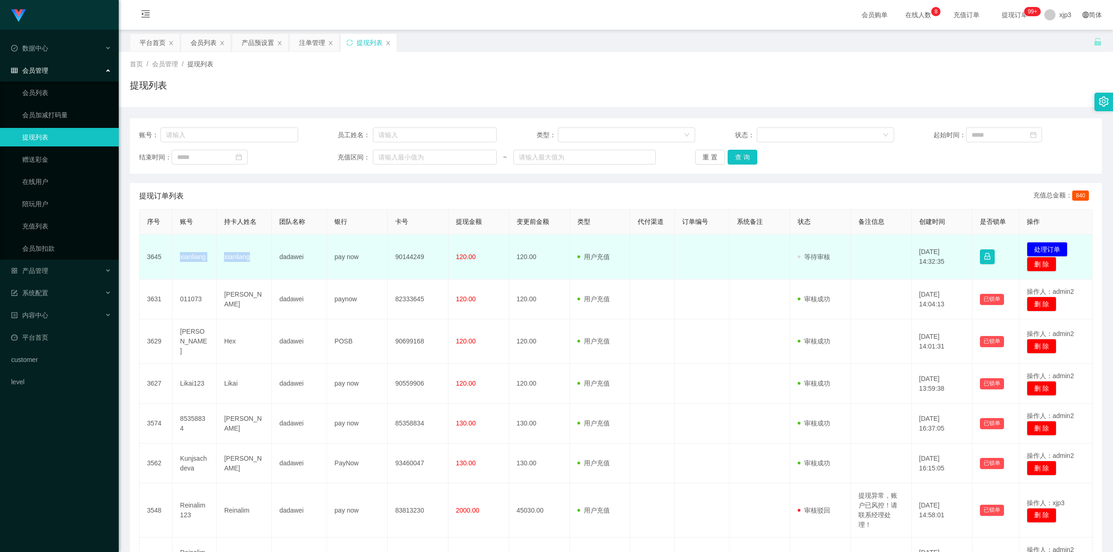
click at [258, 260] on tr "3645 xianliang xianliang dadawei pay now 90144249 120.00 120.00 用户充值 人工扣款 审核驳回 …" at bounding box center [616, 257] width 953 height 45
copy tr "xianliang xianliang"
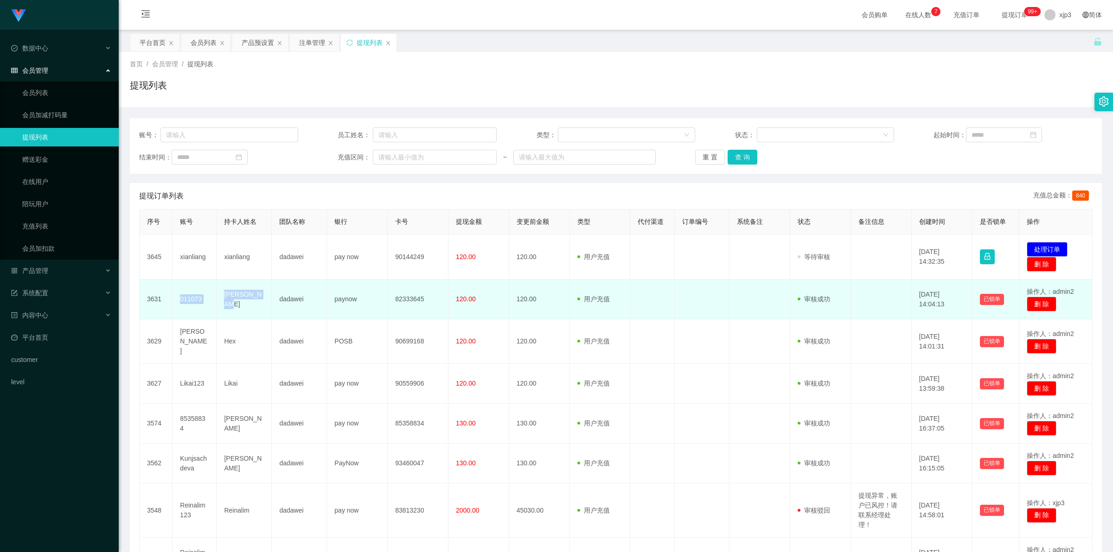
drag, startPoint x: 171, startPoint y: 297, endPoint x: 267, endPoint y: 304, distance: 96.7
click at [267, 304] on tr "3631 011073 Leonard Ong dadawei paynow 82333645 120.00 120.00 用户充值 人工扣款 审核驳回 审核…" at bounding box center [616, 300] width 953 height 40
copy tr "011073 Leonard Ong"
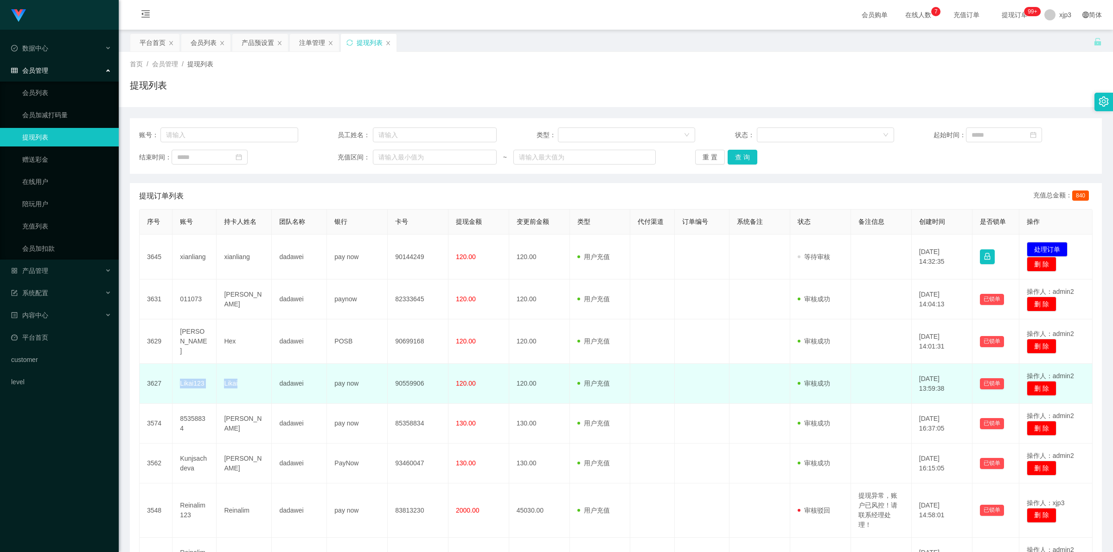
drag, startPoint x: 172, startPoint y: 374, endPoint x: 268, endPoint y: 382, distance: 95.3
click at [268, 382] on tr "3627 Likai123 Likai dadawei pay now 90559906 120.00 120.00 用户充值 人工扣款 审核驳回 审核成功 …" at bounding box center [616, 384] width 953 height 40
copy tr "Likai123 Likai"
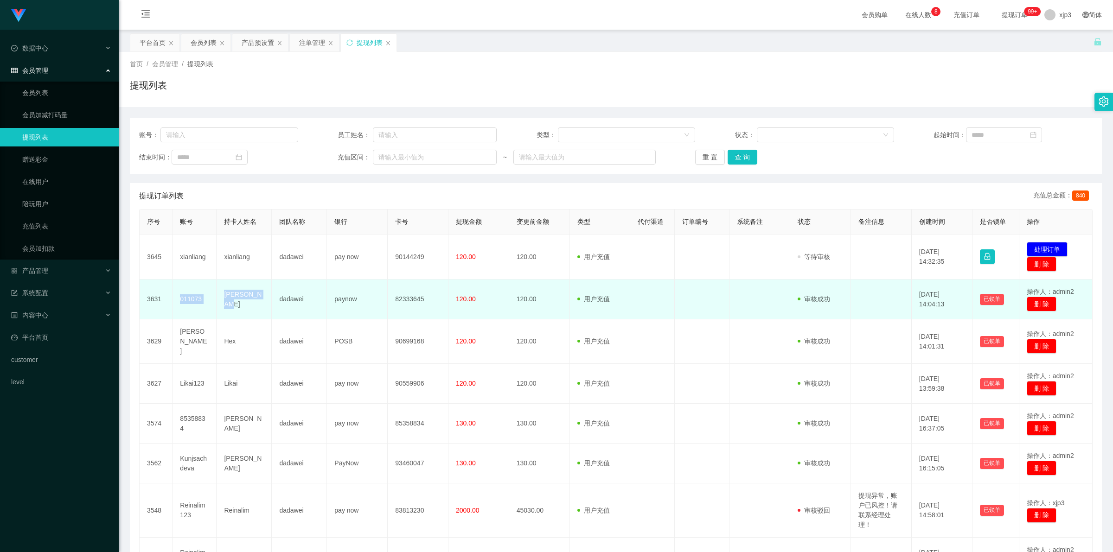
drag, startPoint x: 217, startPoint y: 302, endPoint x: 268, endPoint y: 305, distance: 51.1
click at [268, 305] on tr "3631 011073 Leonard Ong dadawei paynow 82333645 120.00 120.00 用户充值 人工扣款 审核驳回 审核…" at bounding box center [616, 300] width 953 height 40
copy tr "011073 Leonard Ong"
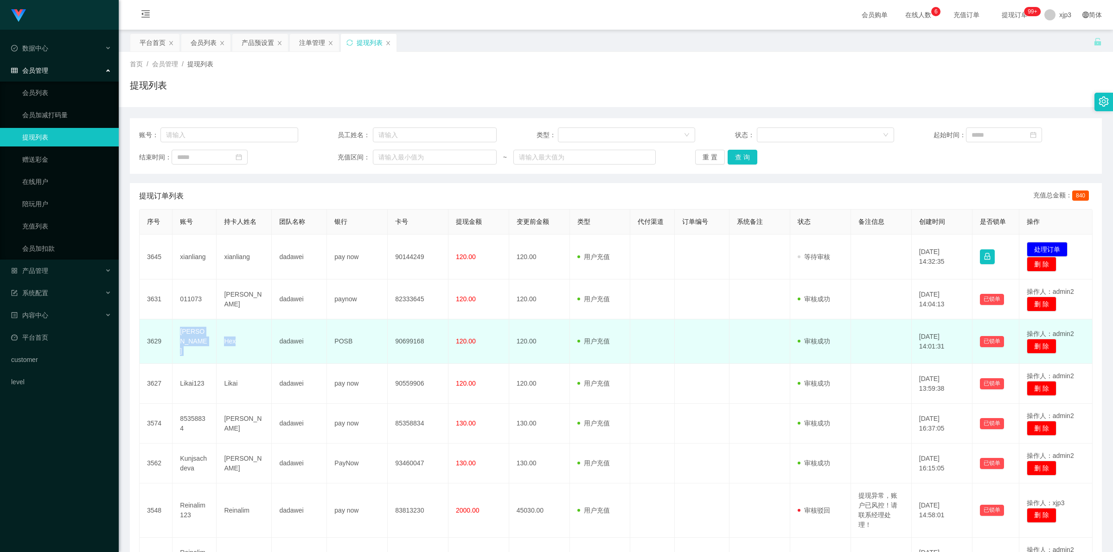
drag, startPoint x: 175, startPoint y: 338, endPoint x: 256, endPoint y: 351, distance: 81.8
click at [256, 351] on tr "3629 Anderson Hex dadawei POSB 90699168 120.00 120.00 用户充值 人工扣款 审核驳回 审核成功 等待审核 …" at bounding box center [616, 341] width 953 height 45
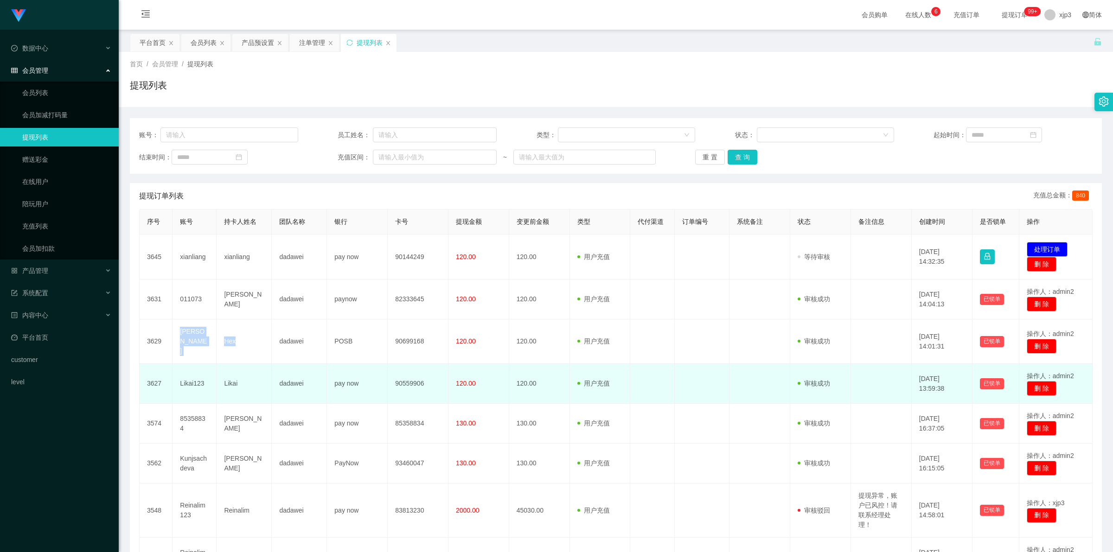
copy tr "Anderson Hex"
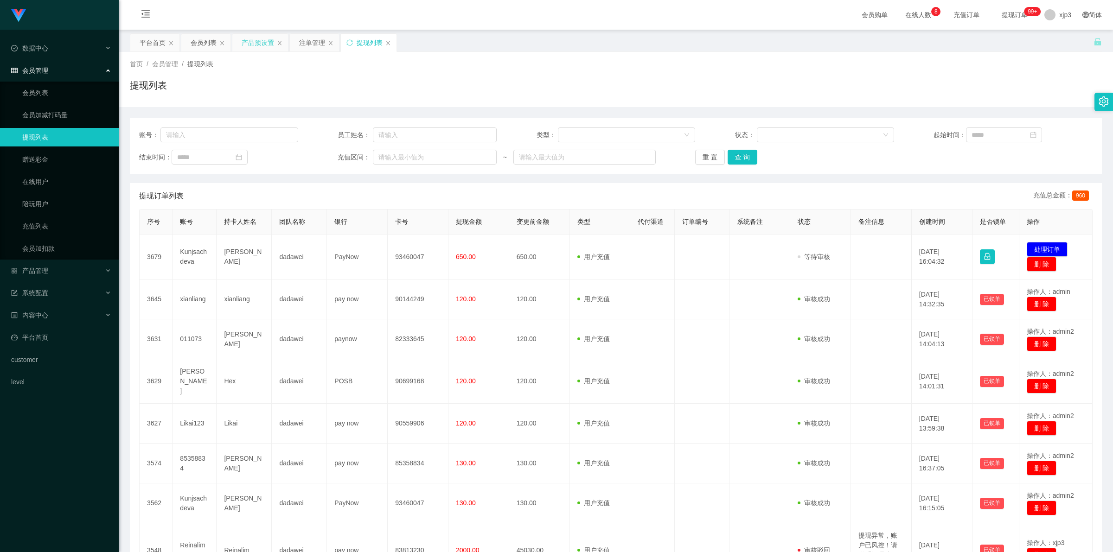
click at [262, 47] on div "产品预设置" at bounding box center [258, 43] width 32 height 18
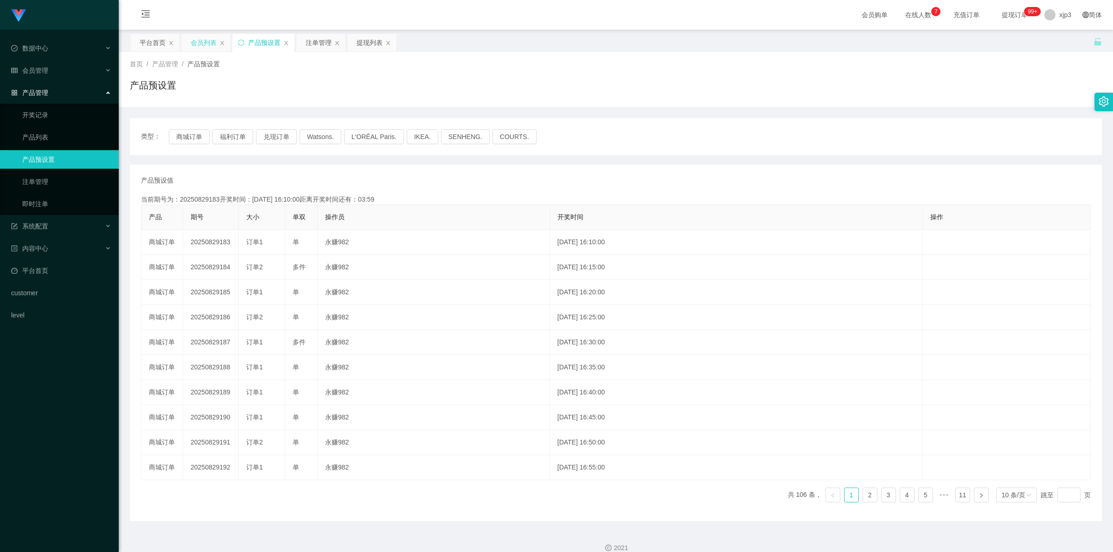
click at [198, 44] on div "会员列表" at bounding box center [204, 43] width 26 height 18
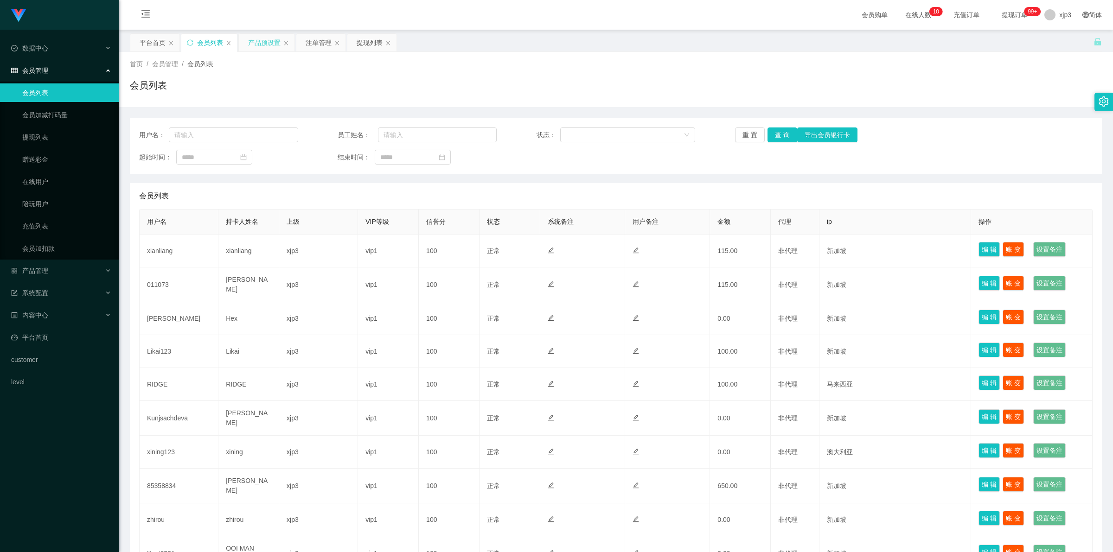
click at [268, 46] on div "产品预设置" at bounding box center [264, 43] width 32 height 18
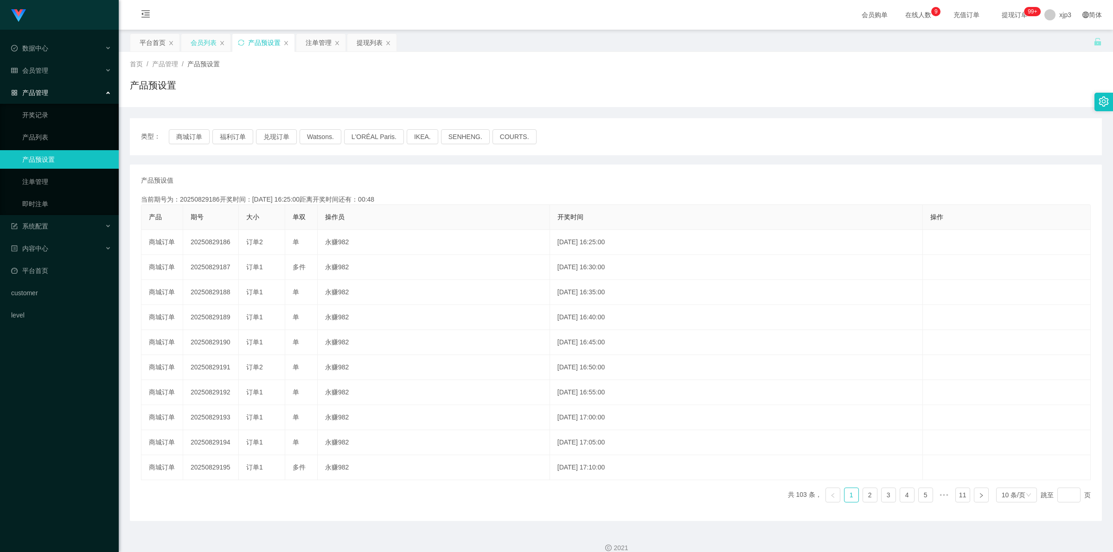
click at [194, 45] on div "会员列表" at bounding box center [204, 43] width 26 height 18
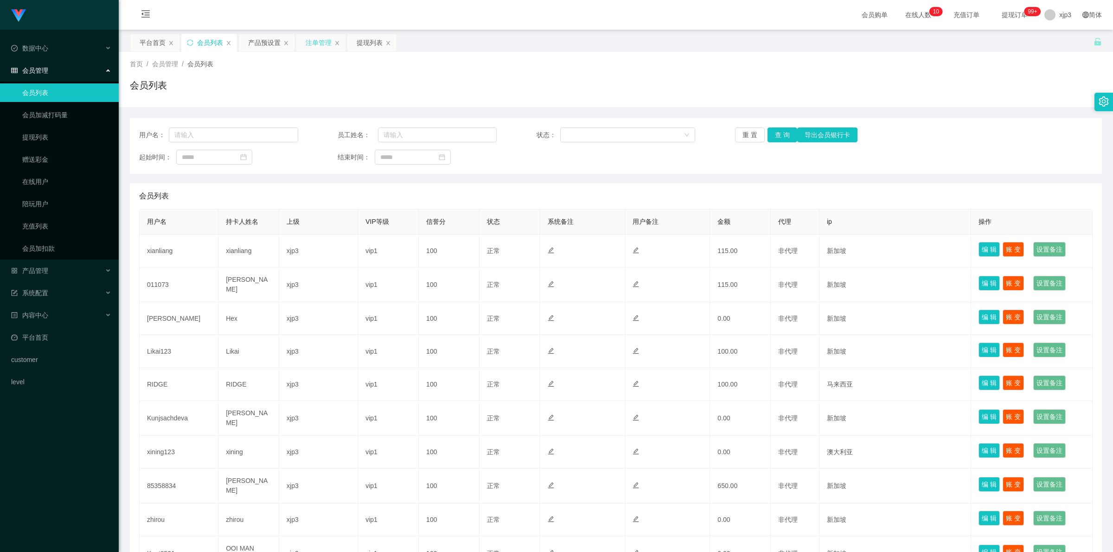
click at [313, 46] on div "注单管理" at bounding box center [319, 43] width 26 height 18
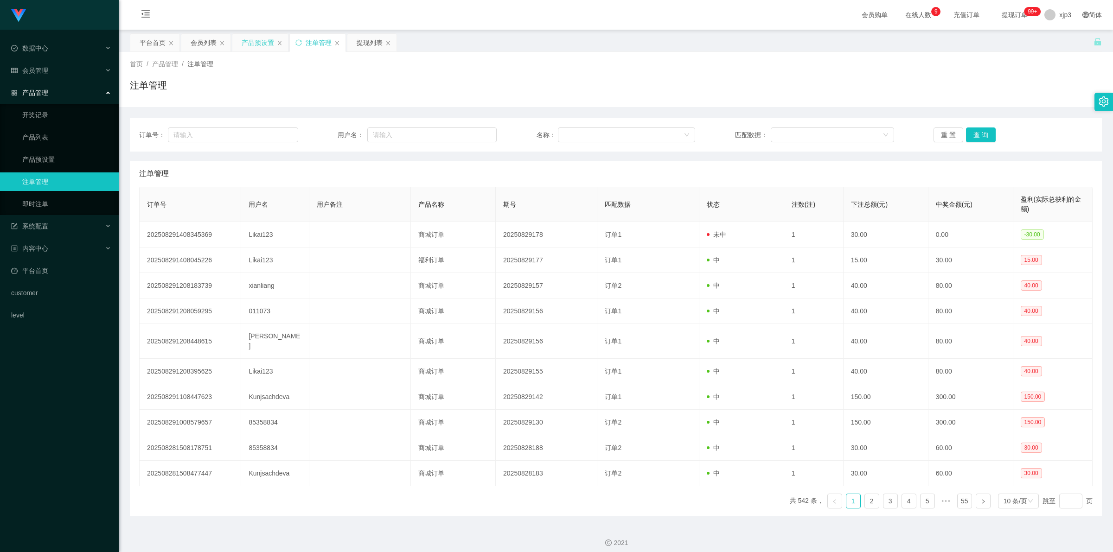
click at [257, 43] on div "产品预设置" at bounding box center [258, 43] width 32 height 18
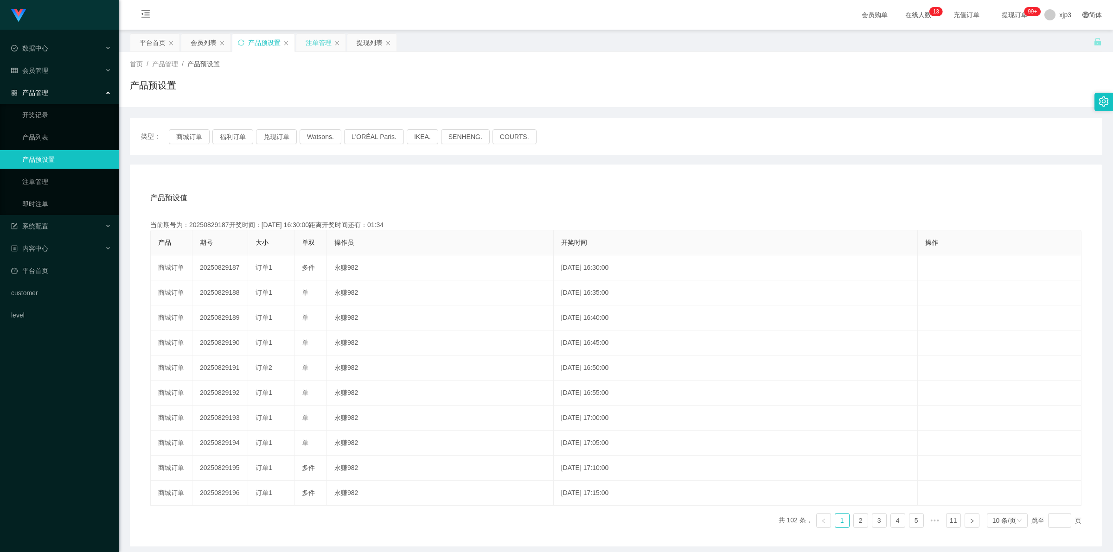
click at [320, 43] on div "注单管理" at bounding box center [319, 43] width 26 height 18
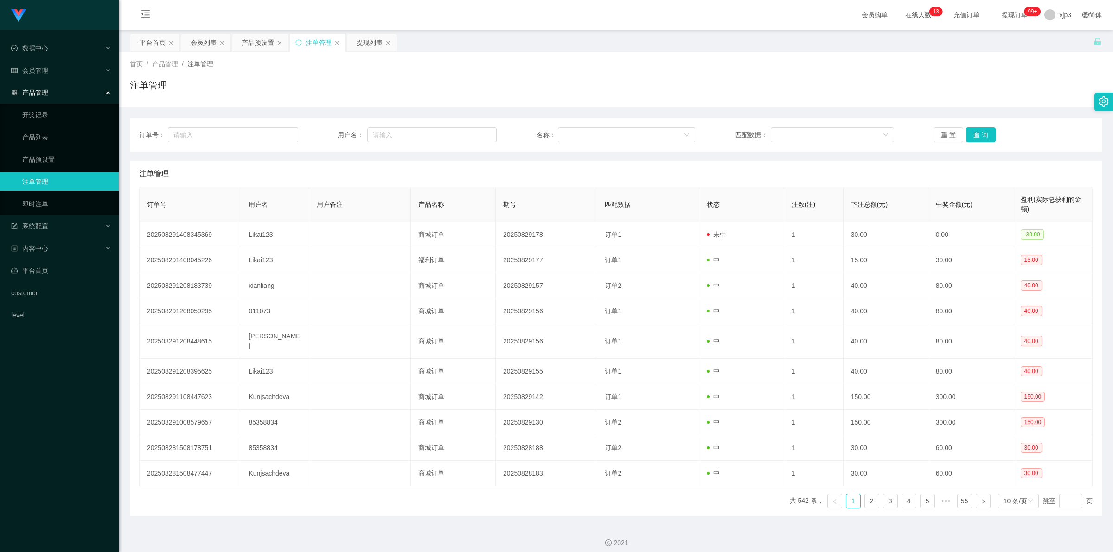
click at [320, 43] on div "注单管理" at bounding box center [319, 43] width 26 height 18
click at [205, 40] on div "会员列表" at bounding box center [204, 43] width 26 height 18
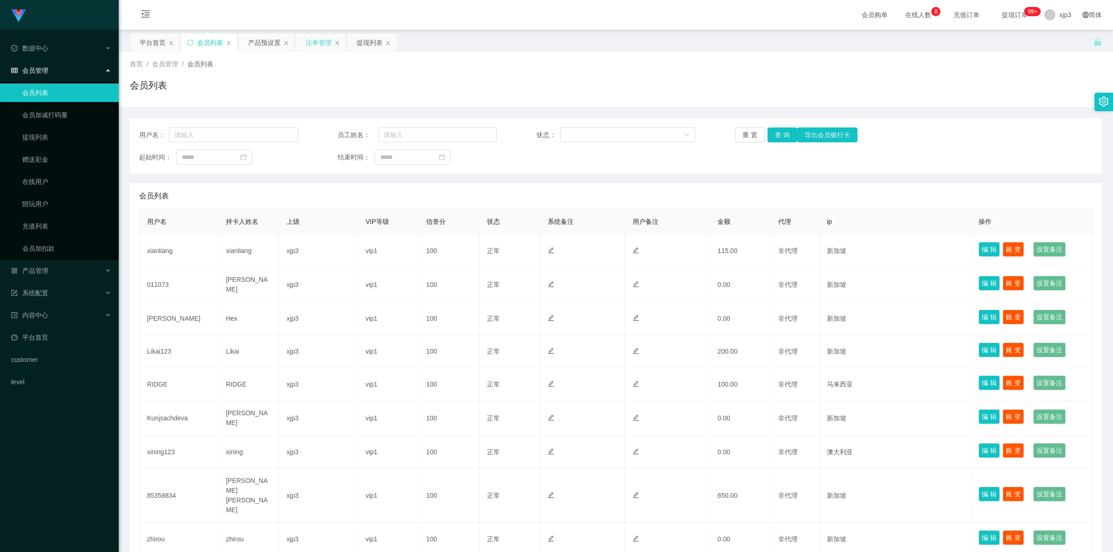
click at [321, 36] on div "注单管理" at bounding box center [319, 43] width 26 height 18
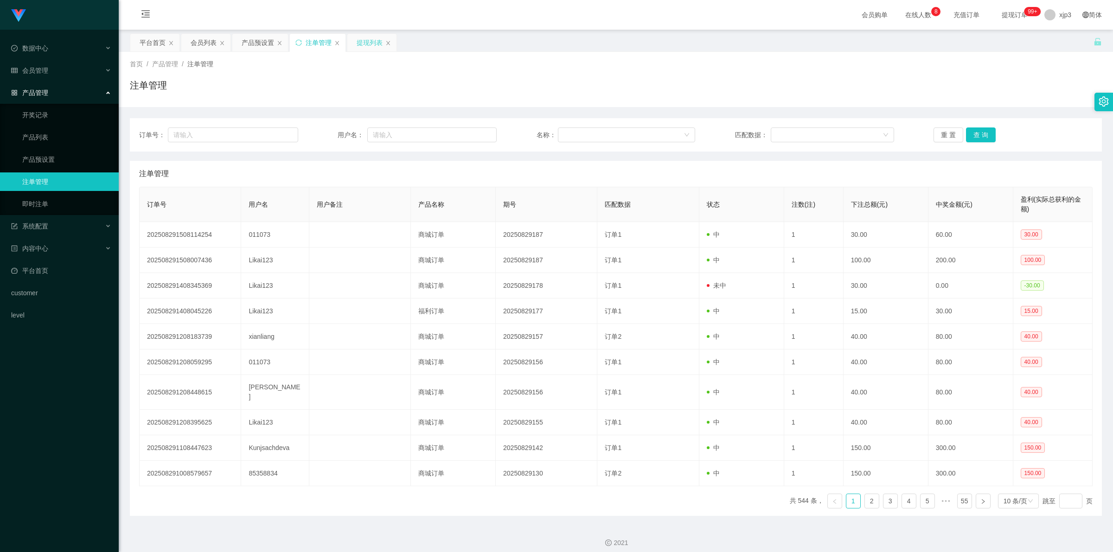
click at [367, 41] on div "提现列表" at bounding box center [370, 43] width 26 height 18
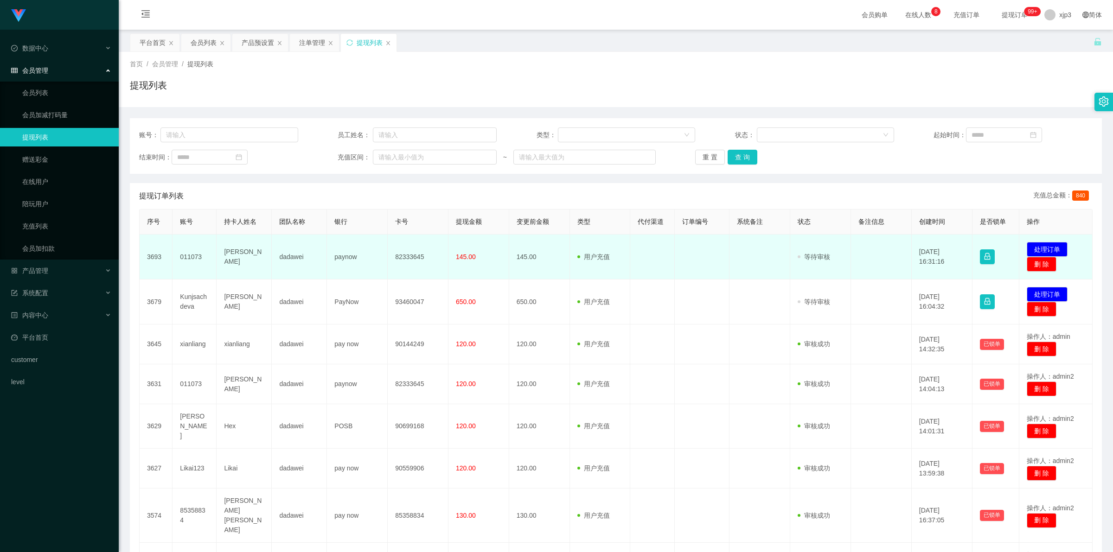
click at [188, 260] on td "011073" at bounding box center [194, 257] width 44 height 45
copy td "011073"
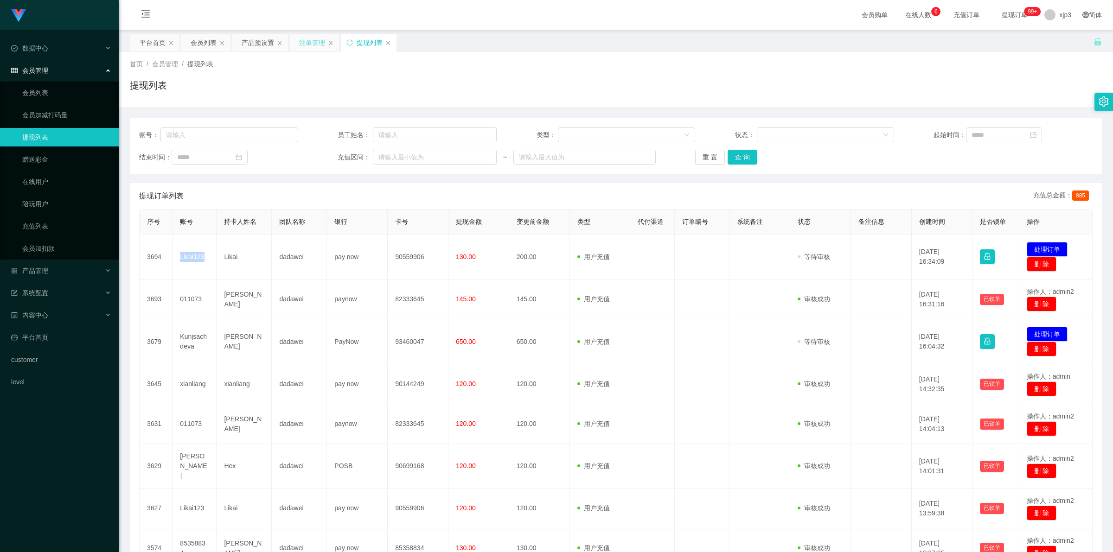
click at [316, 38] on div "注单管理" at bounding box center [312, 43] width 26 height 18
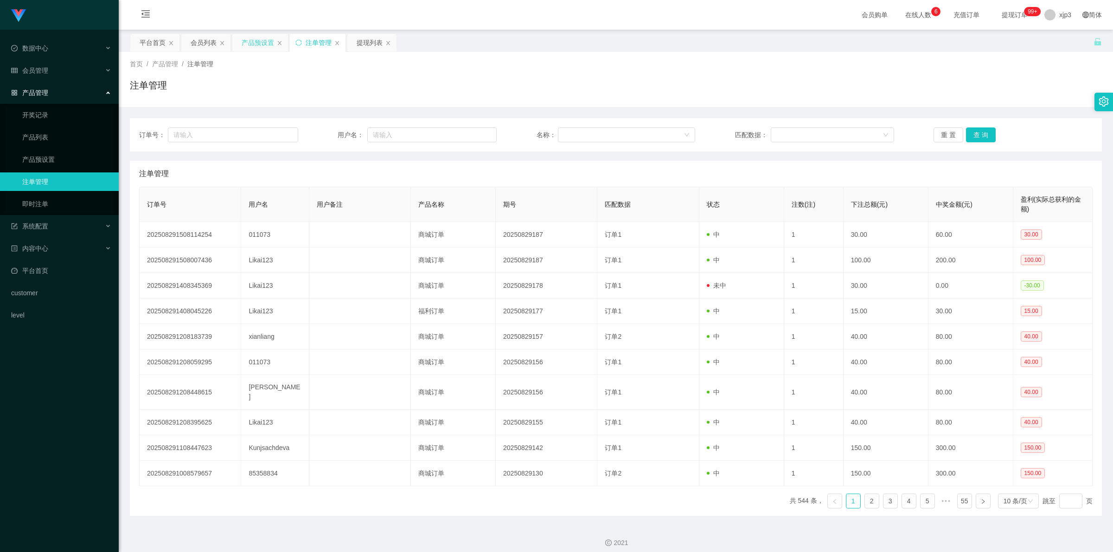
click at [257, 48] on div "产品预设置" at bounding box center [258, 43] width 32 height 18
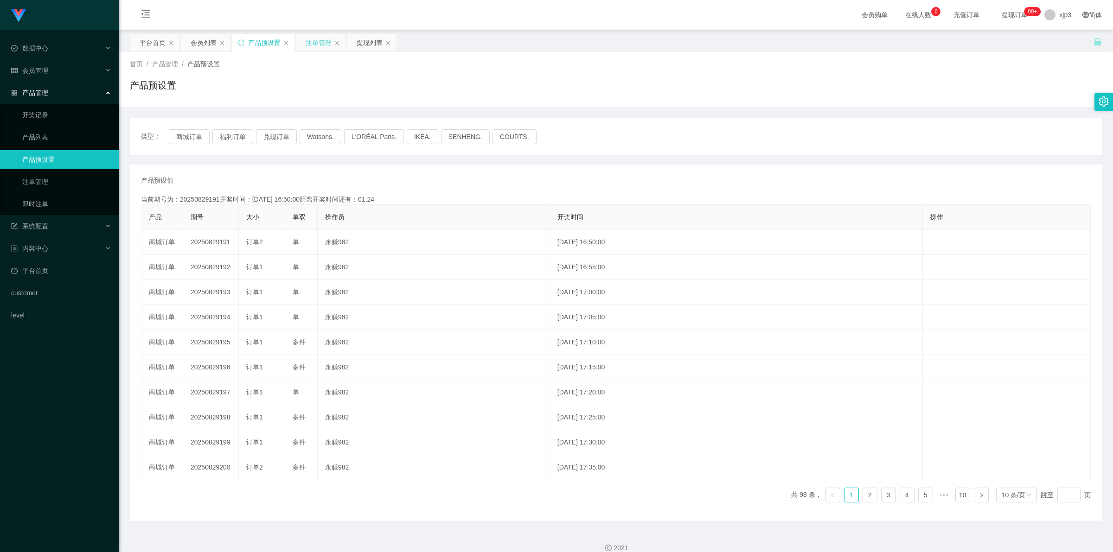
click at [323, 43] on div "注单管理" at bounding box center [319, 43] width 26 height 18
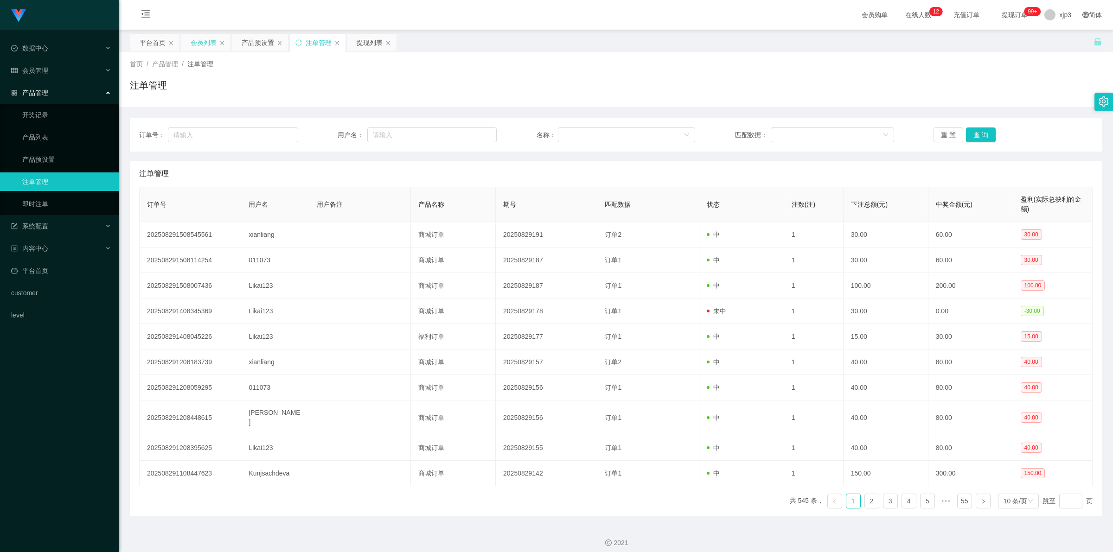
click at [201, 48] on div "会员列表" at bounding box center [204, 43] width 26 height 18
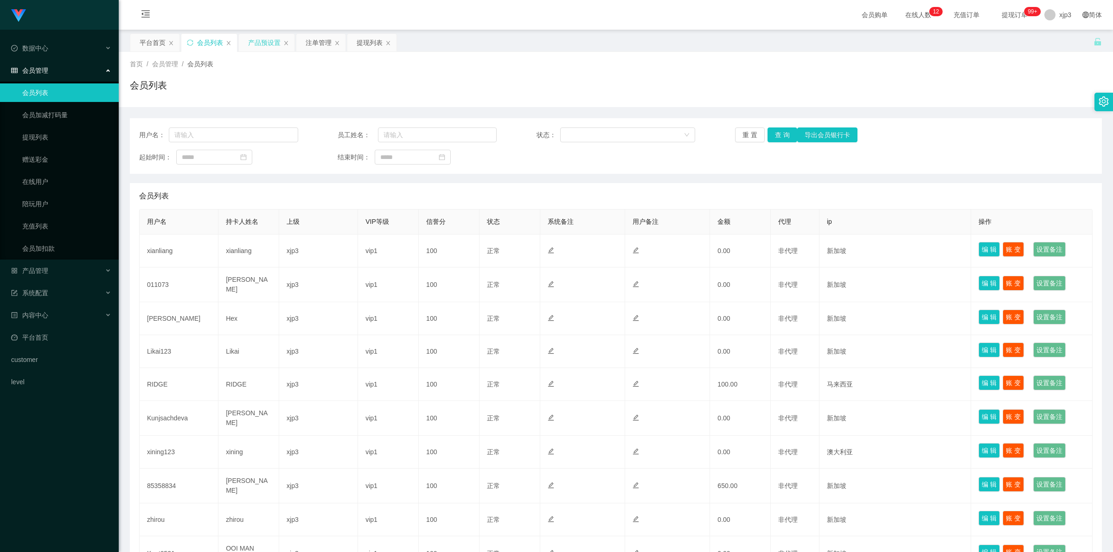
click at [267, 45] on div "产品预设置" at bounding box center [264, 43] width 32 height 18
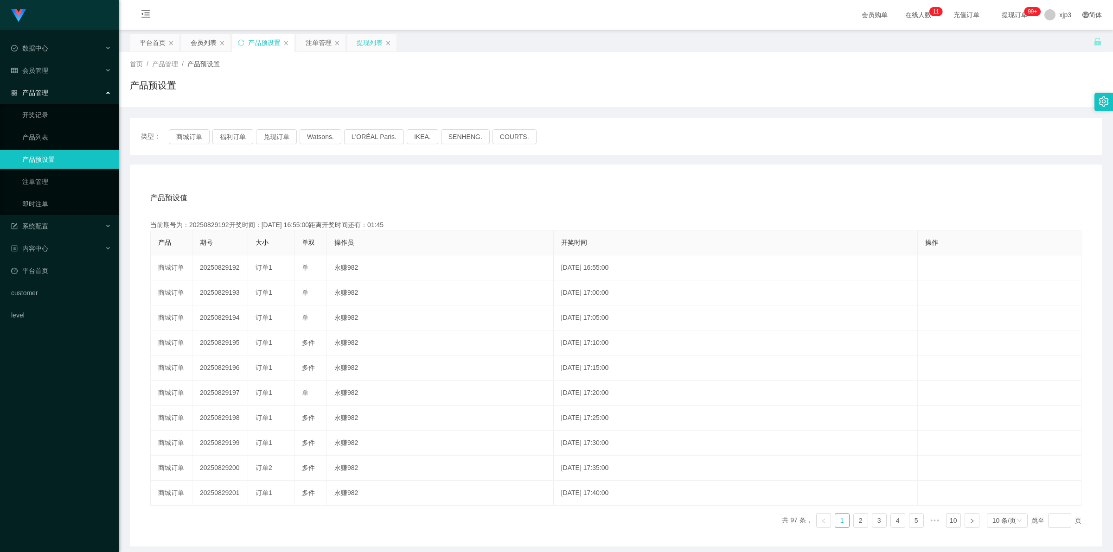
click at [364, 45] on div "提现列表" at bounding box center [370, 43] width 26 height 18
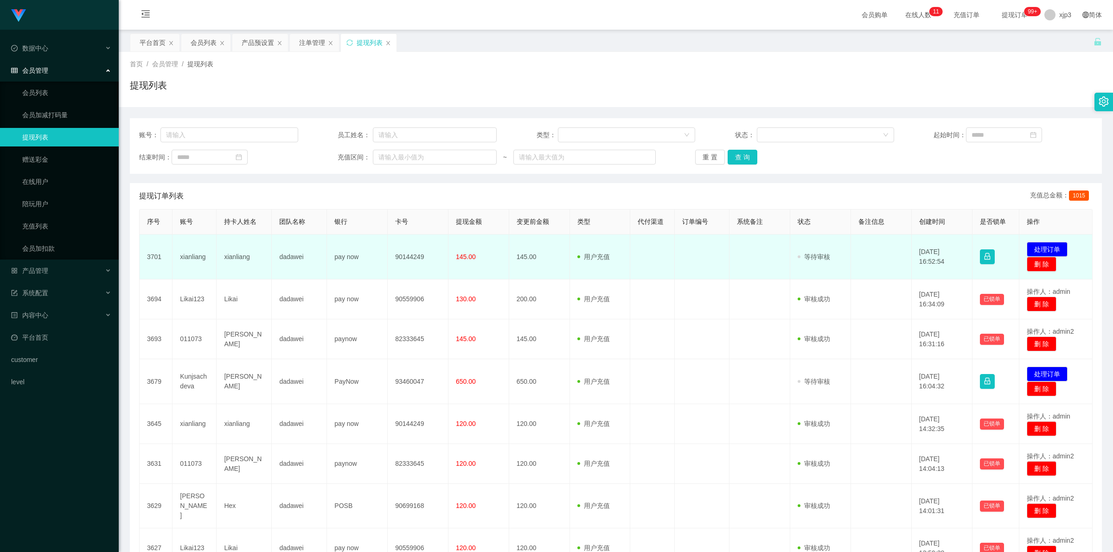
click at [205, 254] on td "xianliang" at bounding box center [194, 257] width 44 height 45
click at [198, 260] on td "xianliang" at bounding box center [194, 257] width 44 height 45
copy td "xianliang"
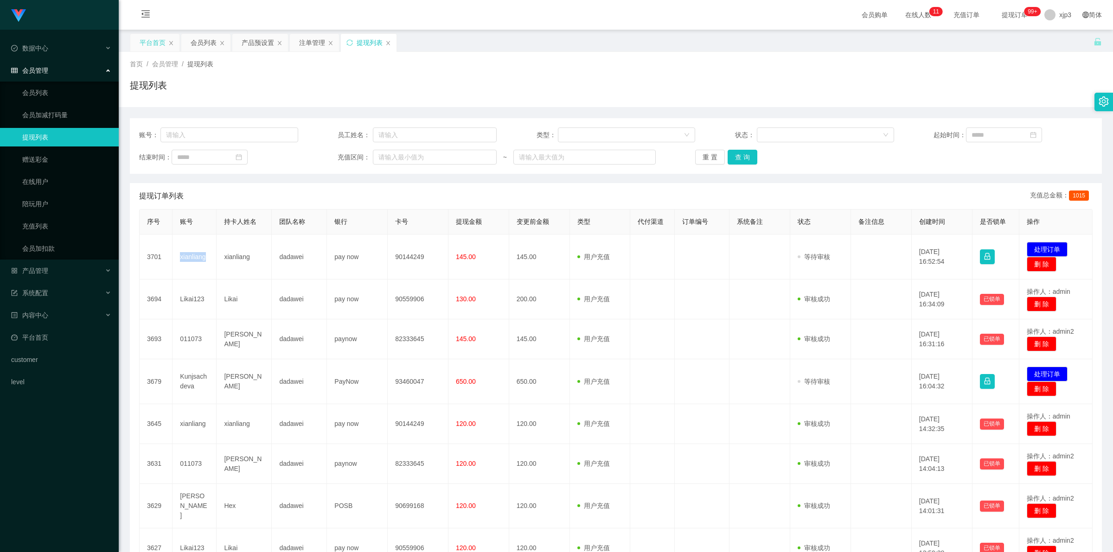
click at [146, 44] on div "平台首页" at bounding box center [153, 43] width 26 height 18
